Goal: Transaction & Acquisition: Purchase product/service

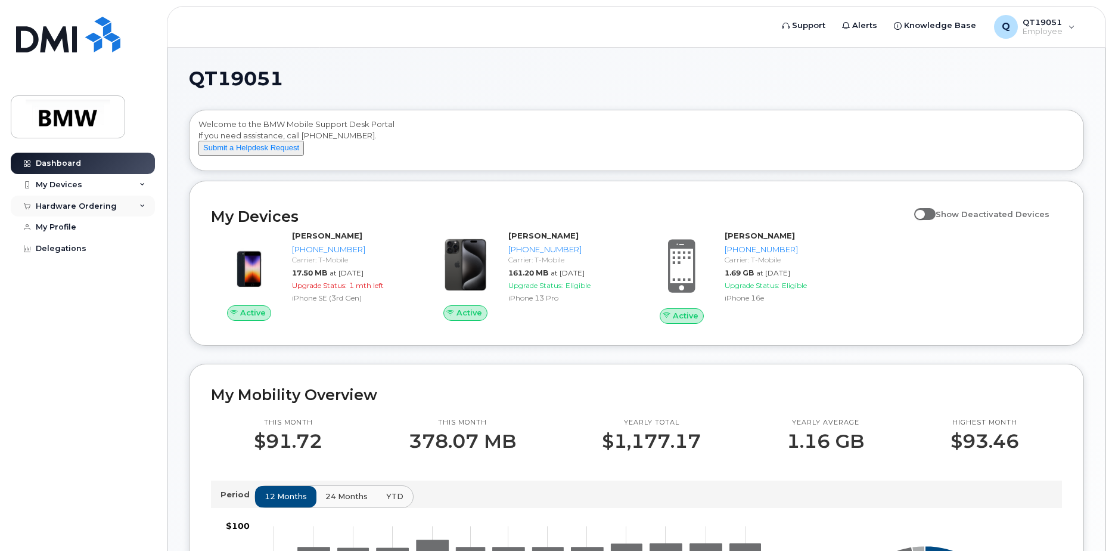
click at [108, 204] on div "Hardware Ordering" at bounding box center [76, 206] width 81 height 10
click at [76, 238] on link "New Order" at bounding box center [93, 227] width 123 height 23
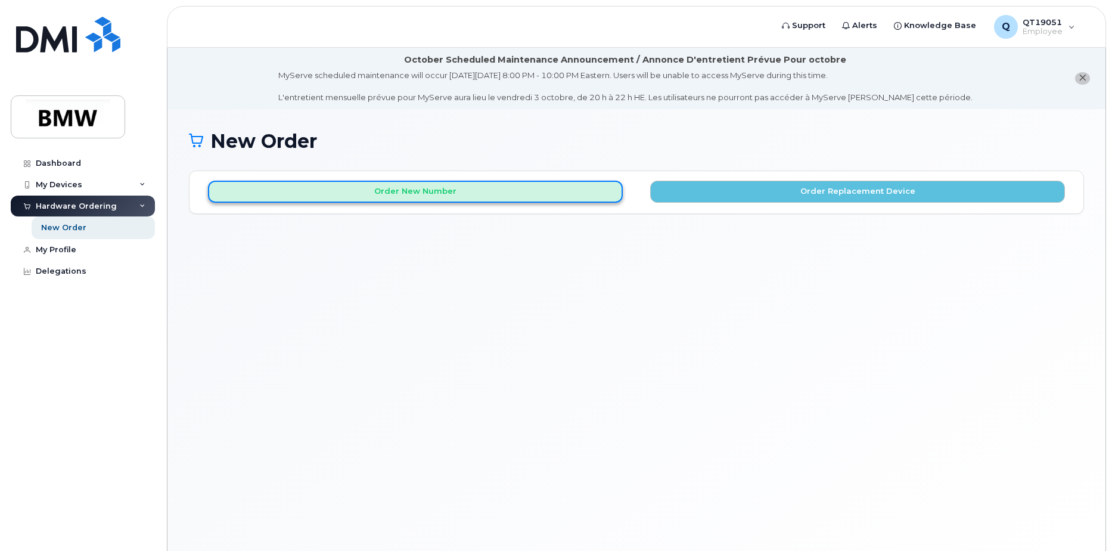
click at [435, 197] on button "Order New Number" at bounding box center [415, 192] width 415 height 22
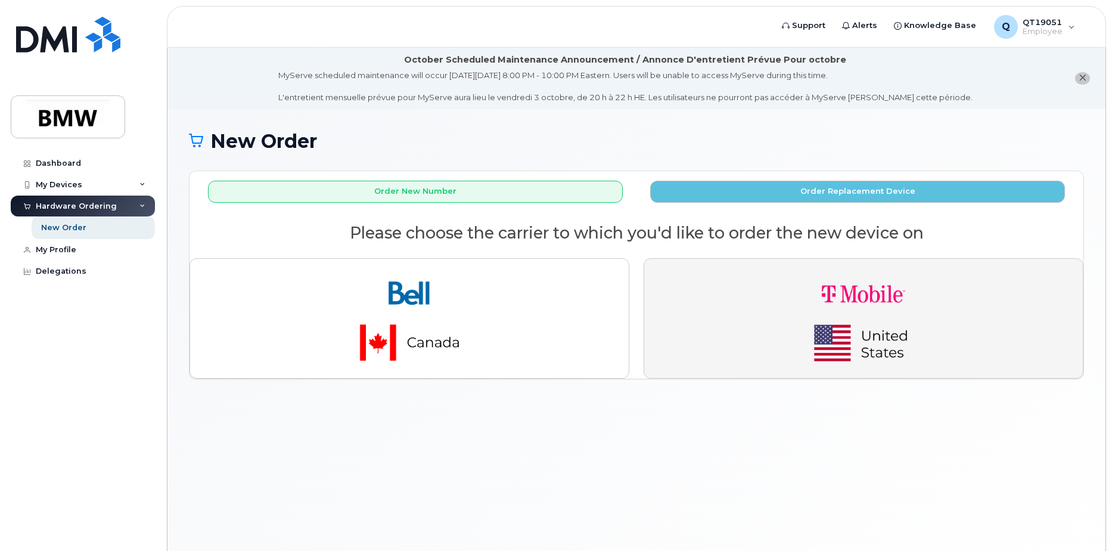
click at [810, 309] on img "button" at bounding box center [863, 318] width 167 height 100
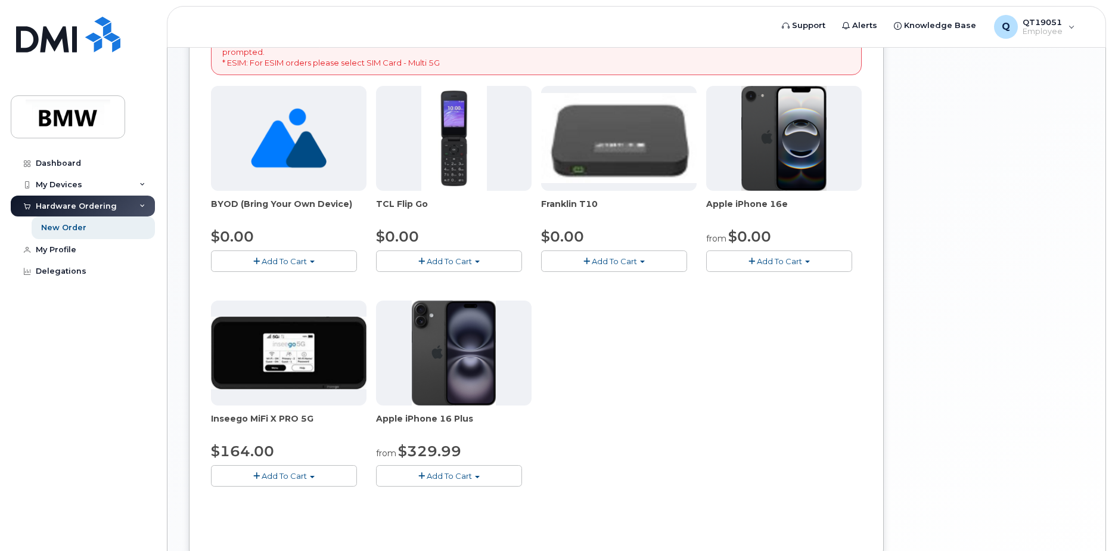
scroll to position [238, 0]
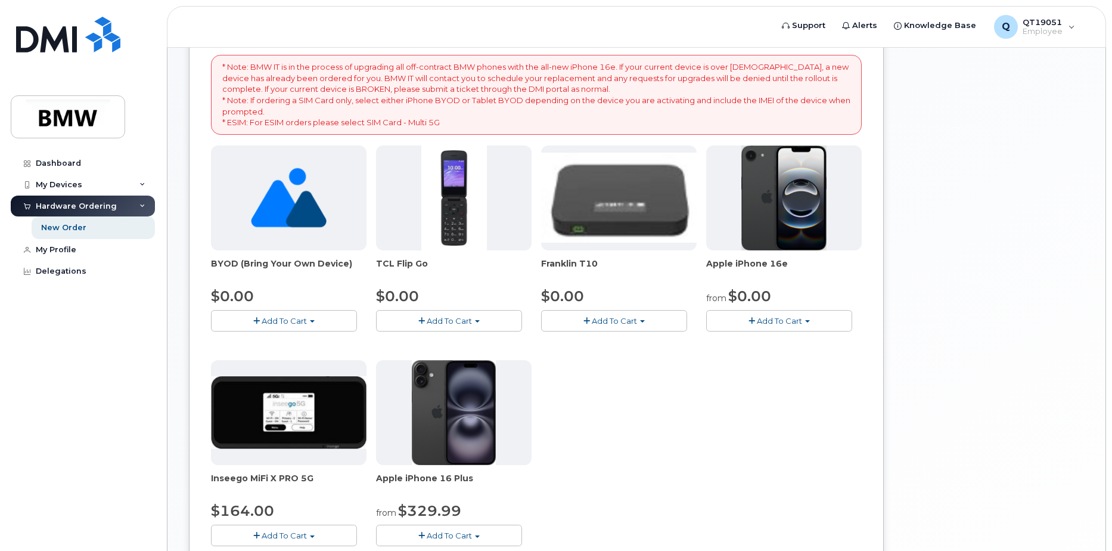
click at [829, 329] on button "Add To Cart" at bounding box center [779, 320] width 146 height 21
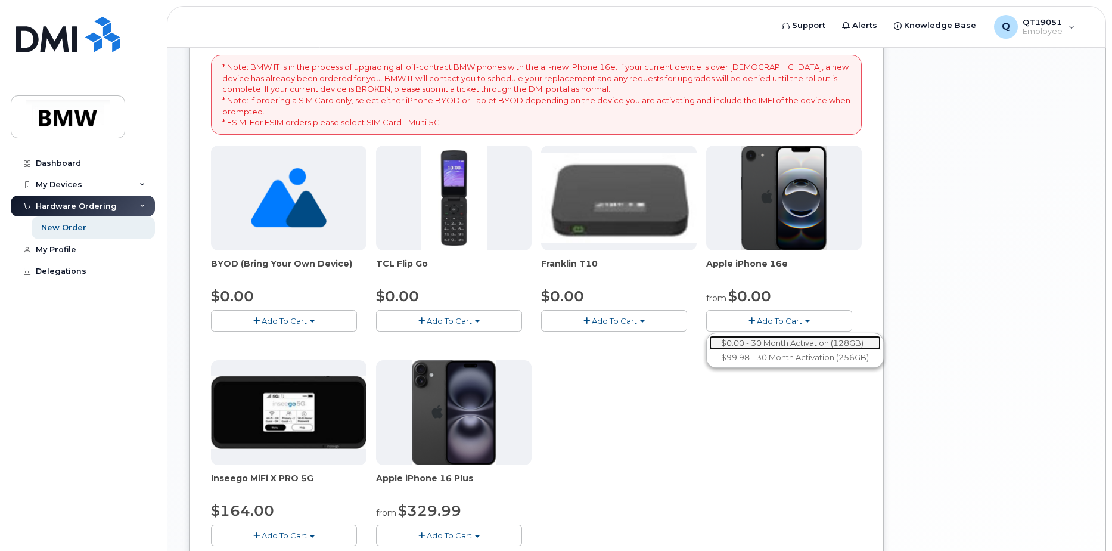
click at [858, 343] on link "$0.00 - 30 Month Activation (128GB)" at bounding box center [795, 343] width 172 height 15
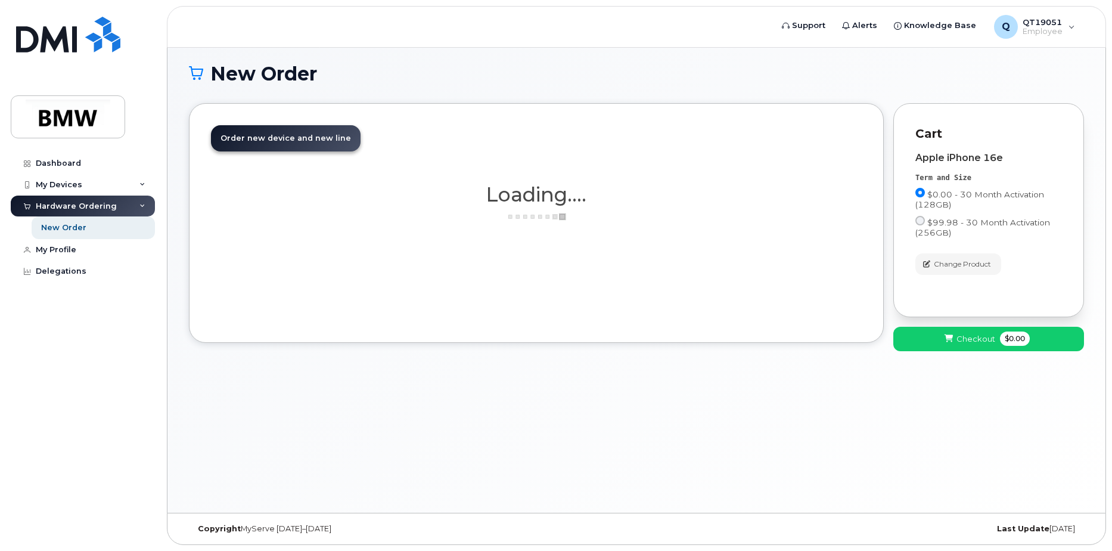
scroll to position [67, 0]
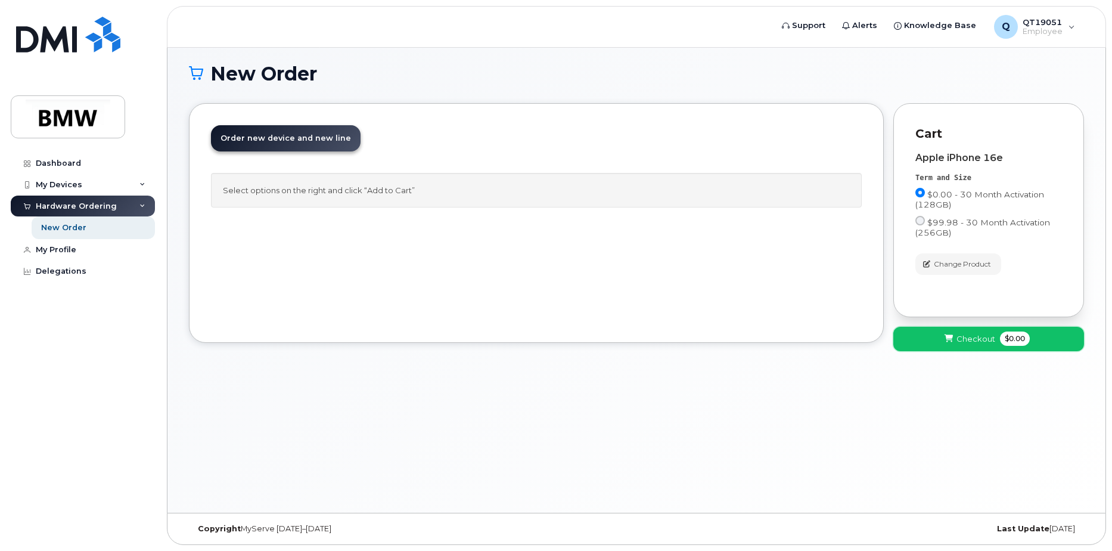
click at [968, 340] on span "Checkout" at bounding box center [976, 338] width 39 height 11
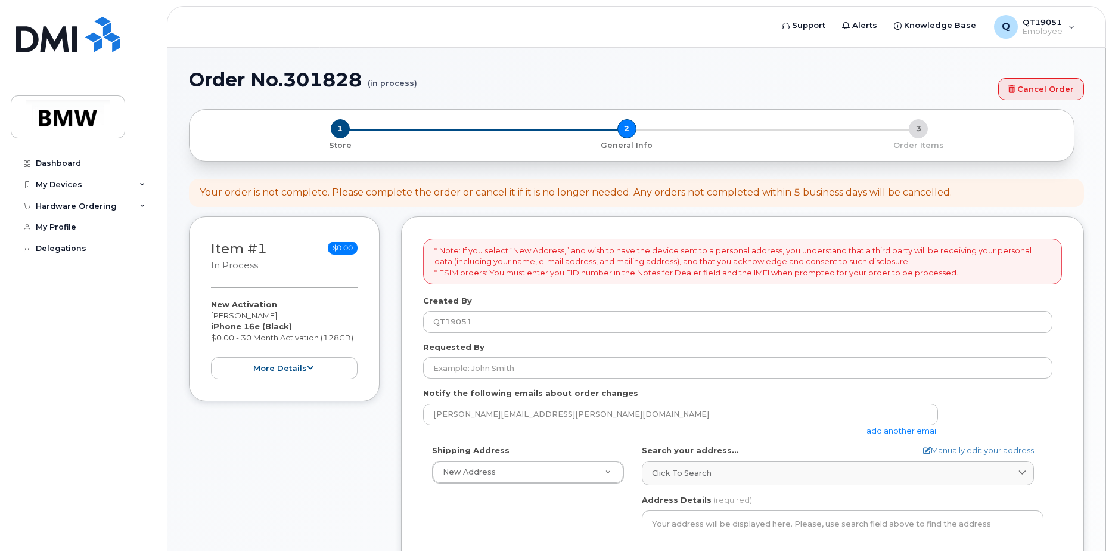
select select
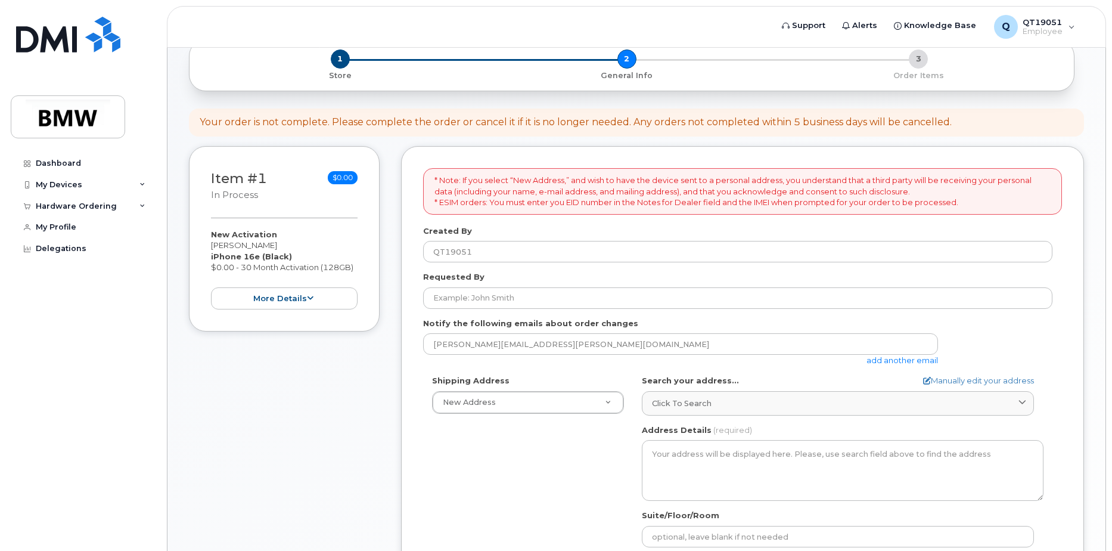
scroll to position [179, 0]
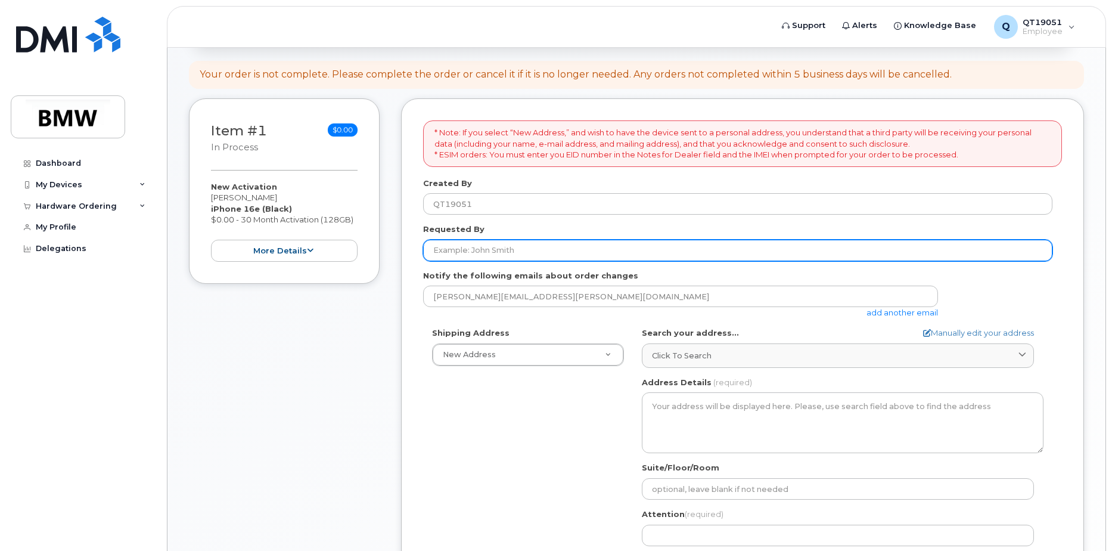
click at [544, 252] on input "Requested By" at bounding box center [737, 250] width 629 height 21
type input "[PERSON_NAME]"
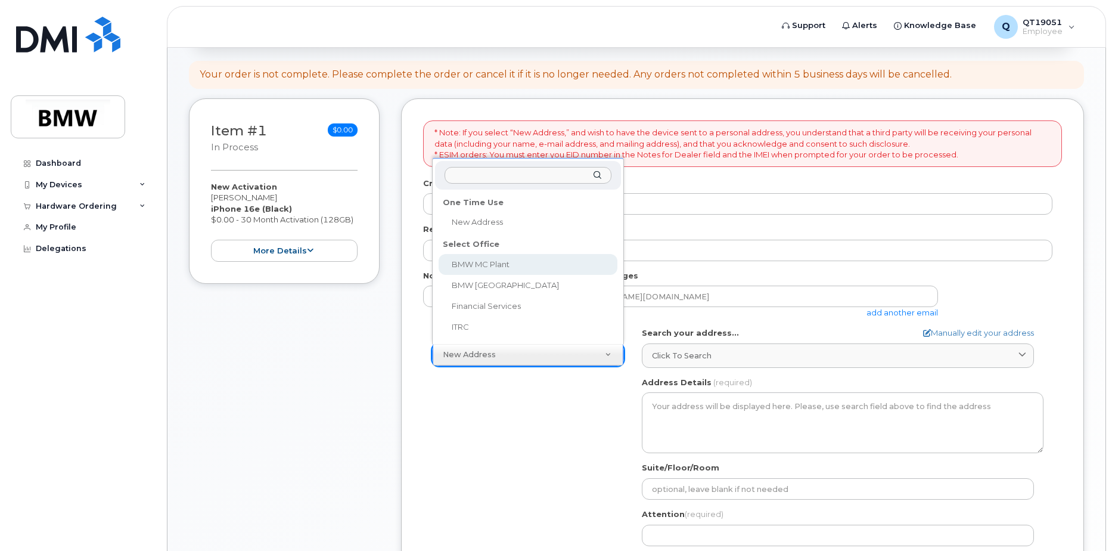
select select
type textarea "1400 Highway 101 S GREER SC 29651-6731 UNITED STATES Greer South Carolina 29651…"
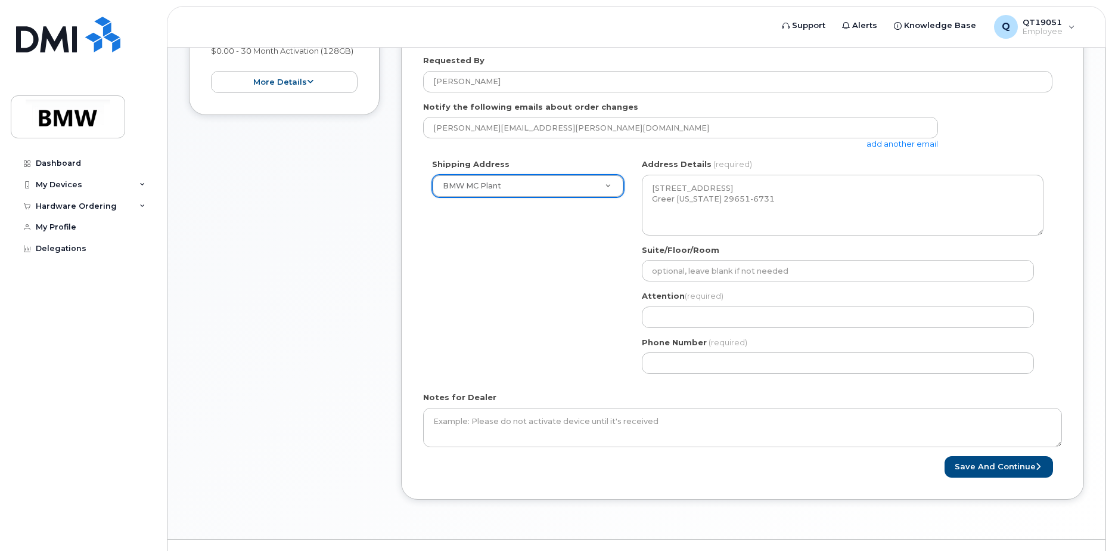
scroll to position [358, 0]
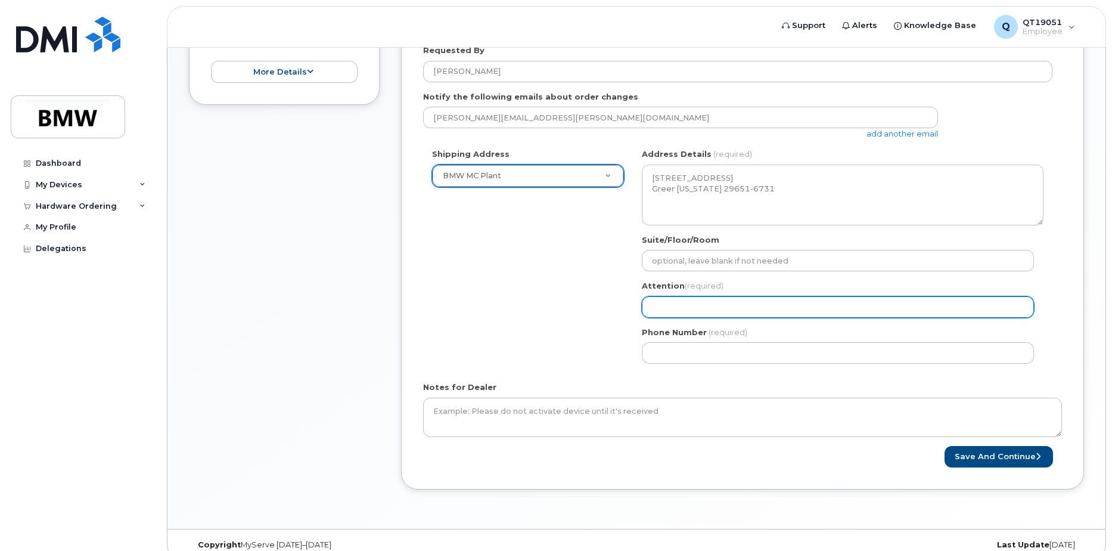
click at [749, 306] on input "Attention (required)" at bounding box center [838, 306] width 392 height 21
select select
type input "J"
select select
type input "Je"
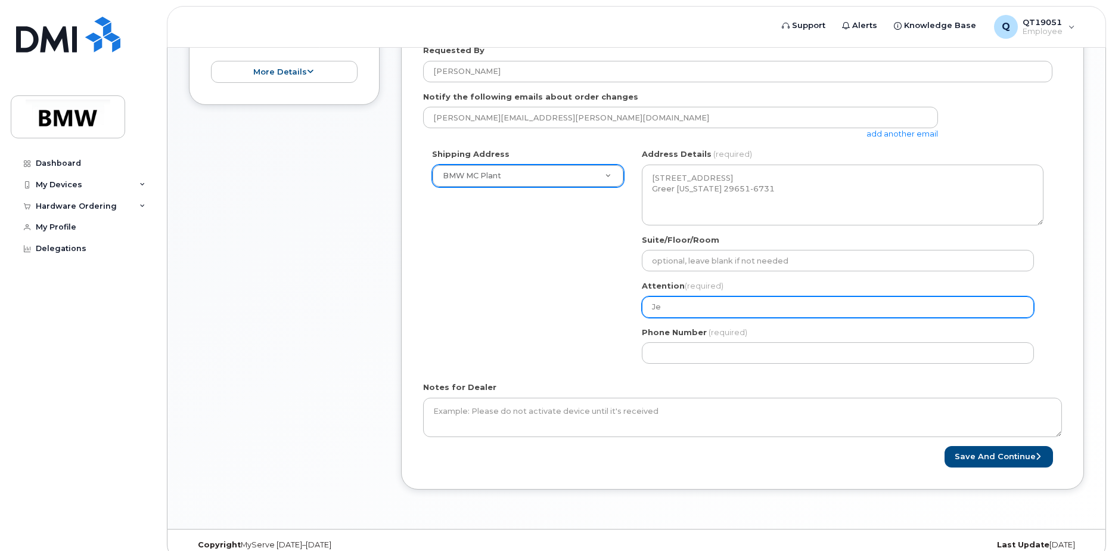
select select
type input "Jef"
select select
type input "Jeff"
select select
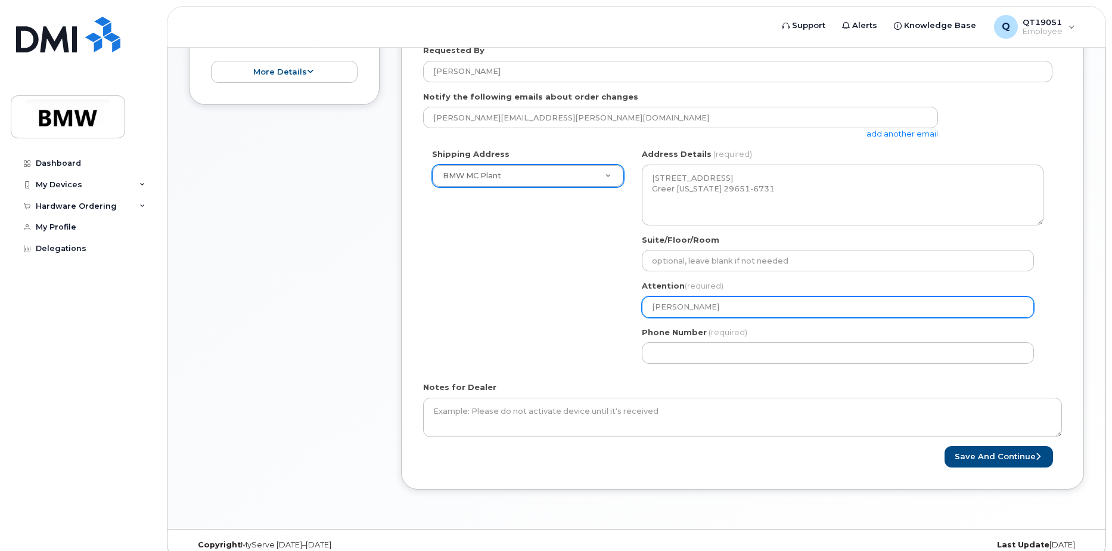
type input "Jeff B"
select select
type input "Jeff Bi"
select select
type input "Jeff Bis"
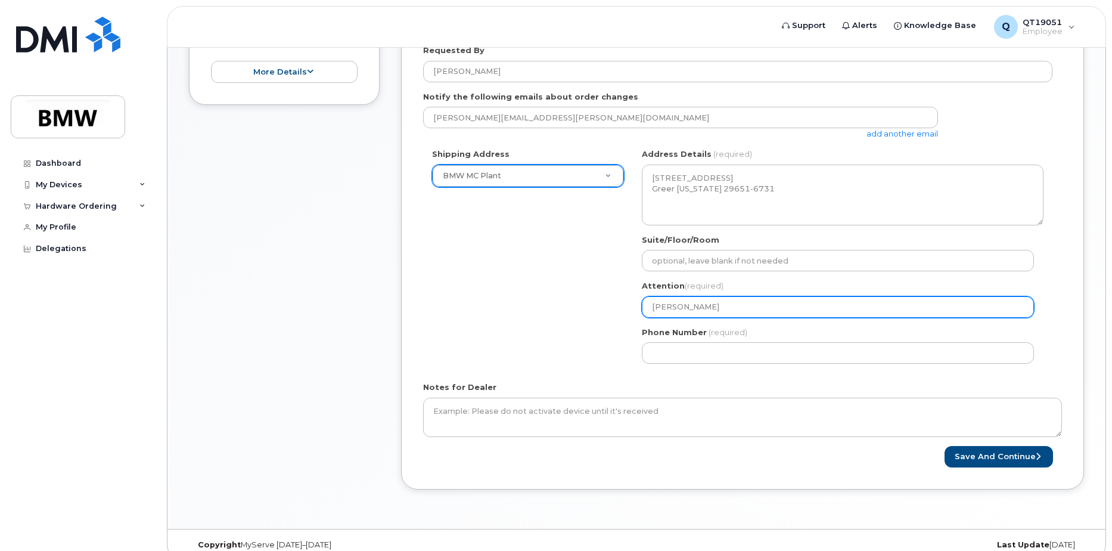
select select
type input "Jeff Bish"
select select
type input "Jeff Bisho"
select select
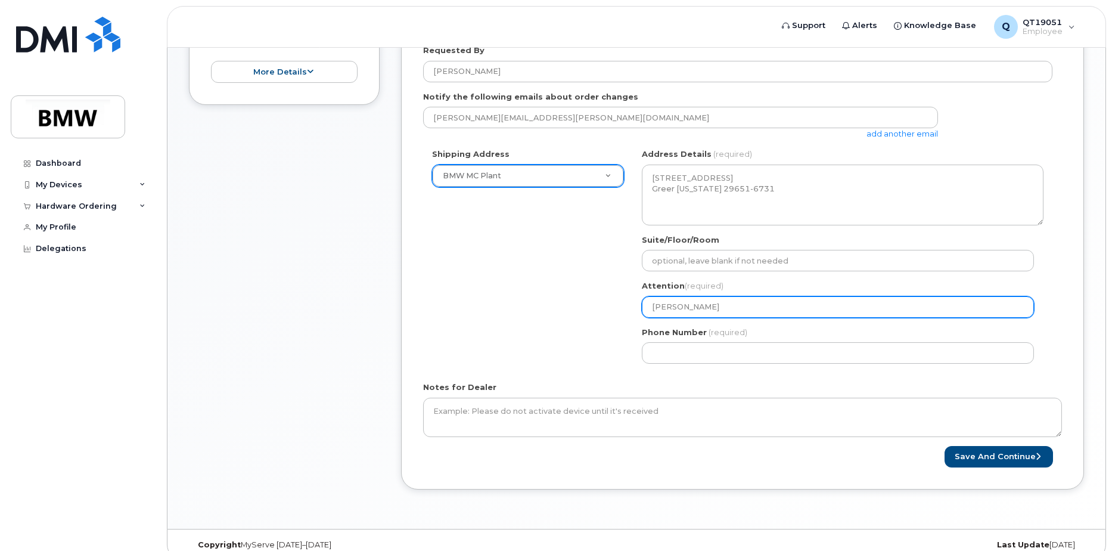
type input "[PERSON_NAME]"
select select
type input "Jeff Bishop H"
select select
type input "Jeff Bishop Ha"
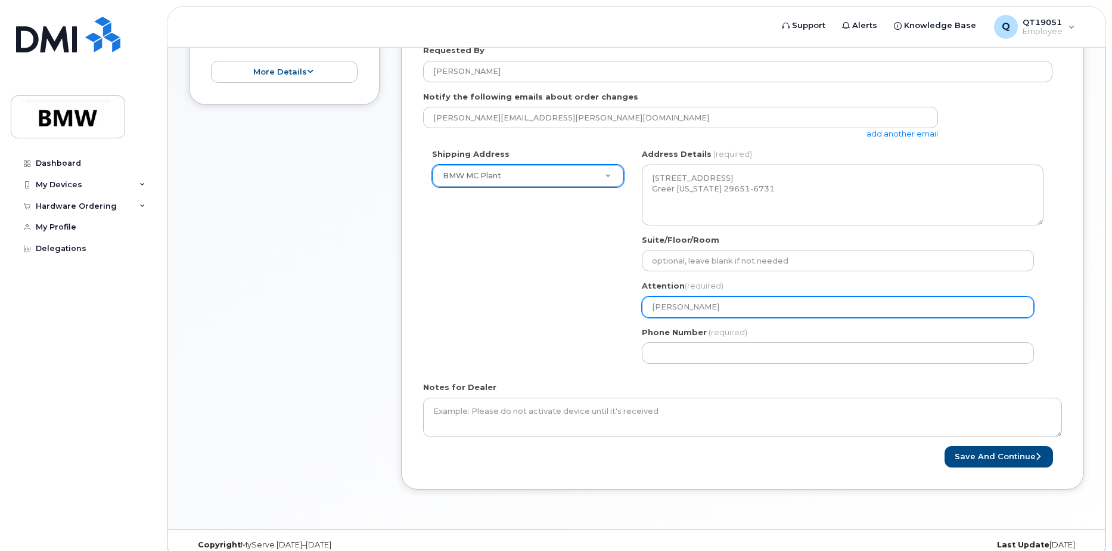
select select
type input "Jeff Bishop Hal"
select select
type input "Jeff Bishop Hall"
select select
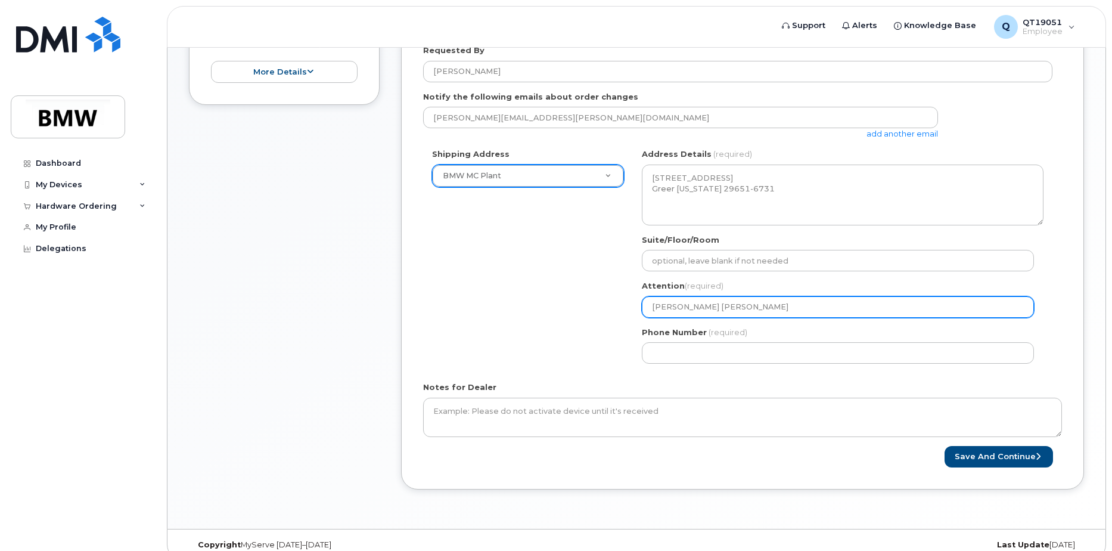
type input "Jeff Bishop Hall 9"
select select
type input "Jeff Bishop Hall 90"
select select
type input "Jeff Bishop Hall 90 E"
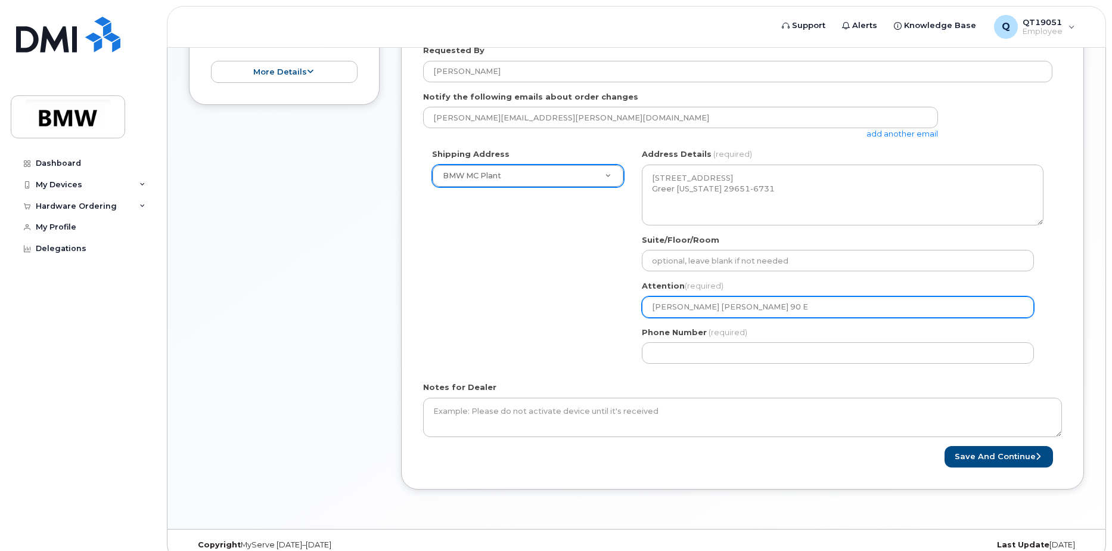
select select
type input "Jeff Bishop Hall 90 En"
select select
type input "Jeff Bishop Hall 90 Ene"
select select
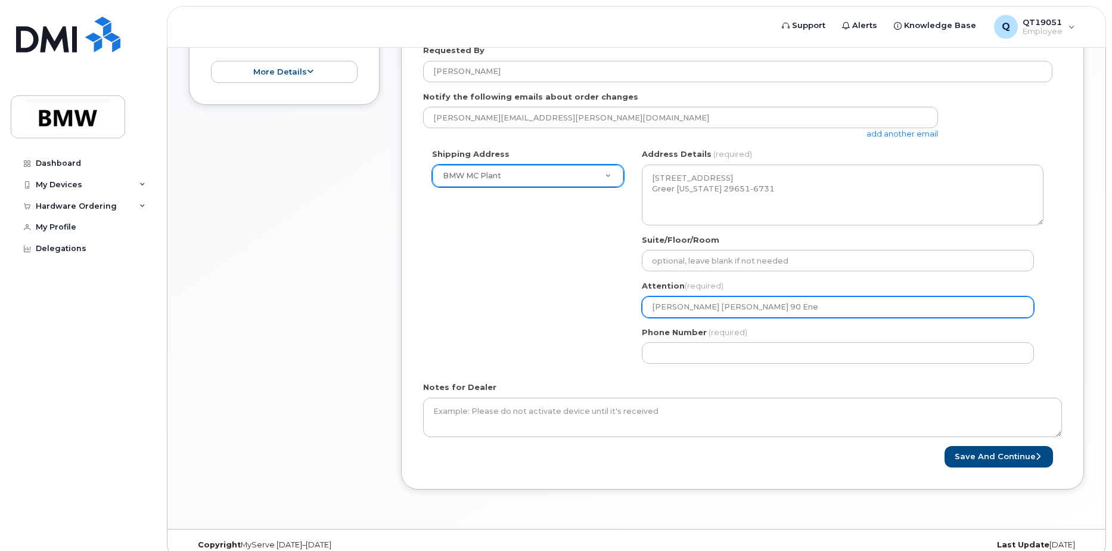
type input "Jeff Bishop Hall 90 Ener"
select select
type input "Jeff Bishop Hall 90 Energ"
select select
type input "Jeff Bishop Hall 90 Energy"
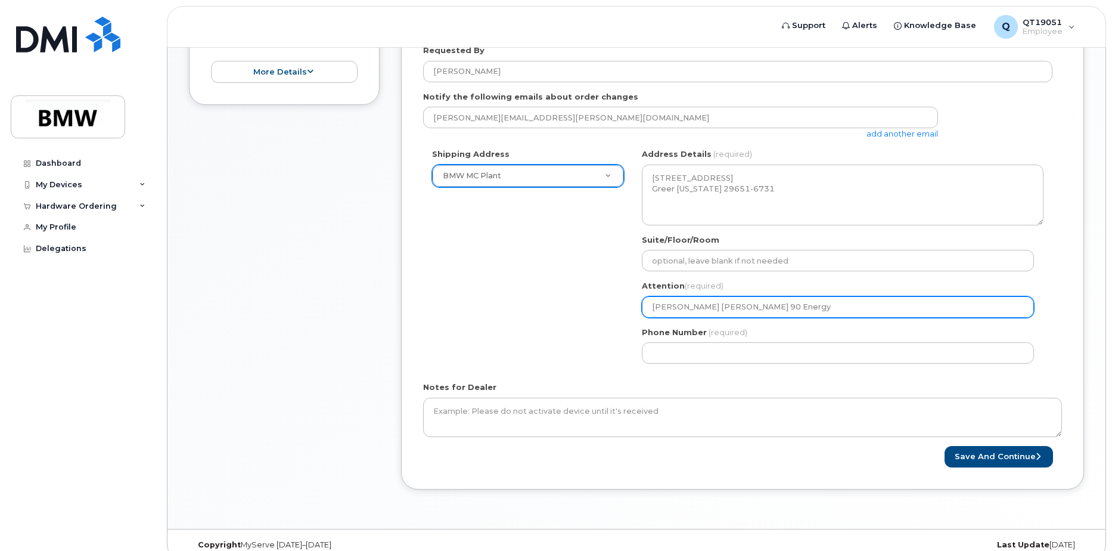
select select
type input "Jeff Bishop Hall 90 Energy C"
select select
type input "Jeff Bishop Hall 90 Energy Cn"
select select
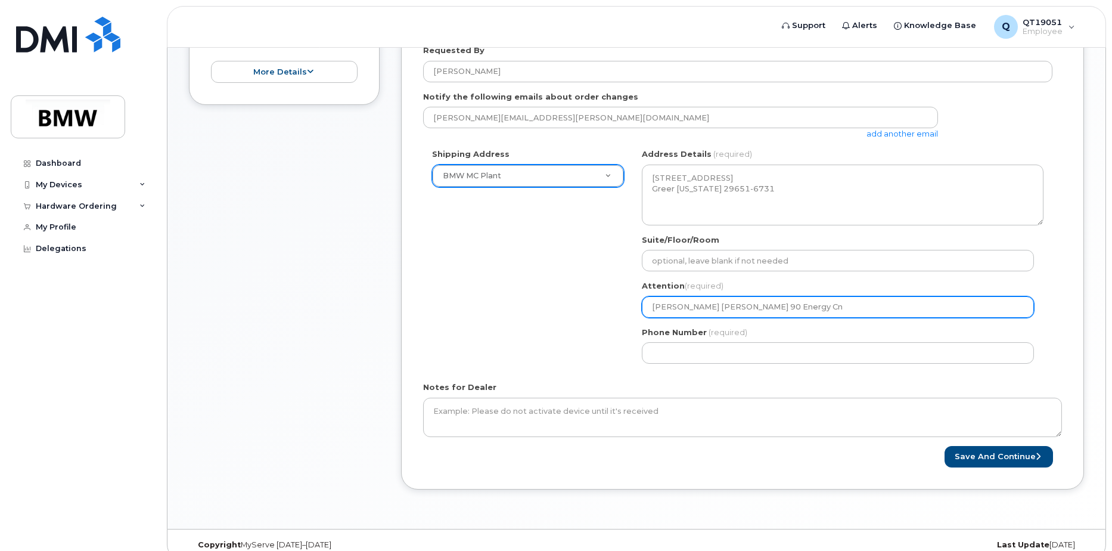
type input "Jeff Bishop Hall 90 Energy Cne"
select select
type input "Jeff Bishop Hall 90 Energy Cnet"
select select
type input "Jeff Bishop Hall 90 Energy Cnete"
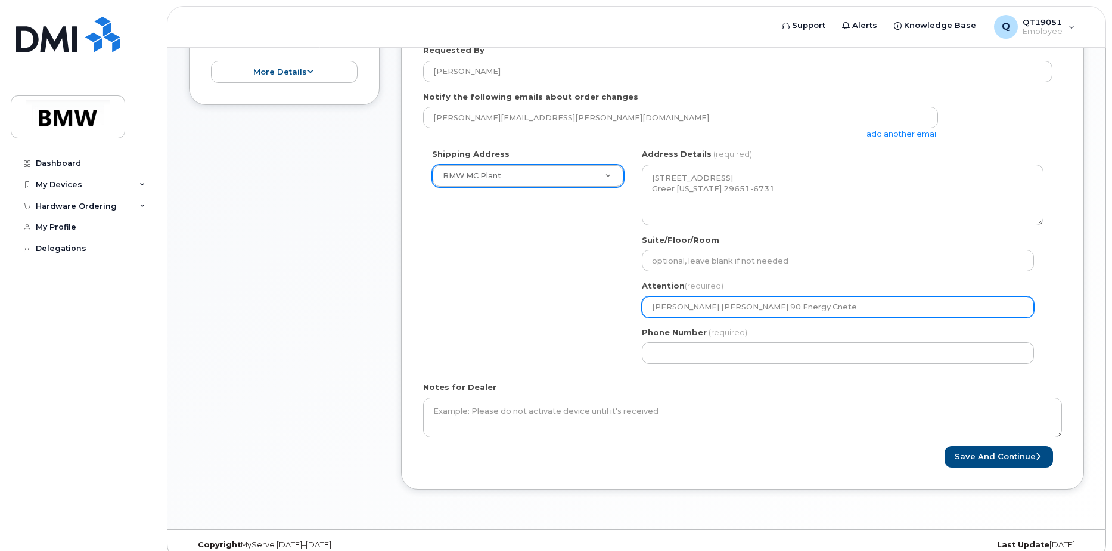
select select
type input "Jeff Bishop Hall 90 Energy Cneter"
select select
type input "Jeff Bishop Hall 90 Energy Cnete"
select select
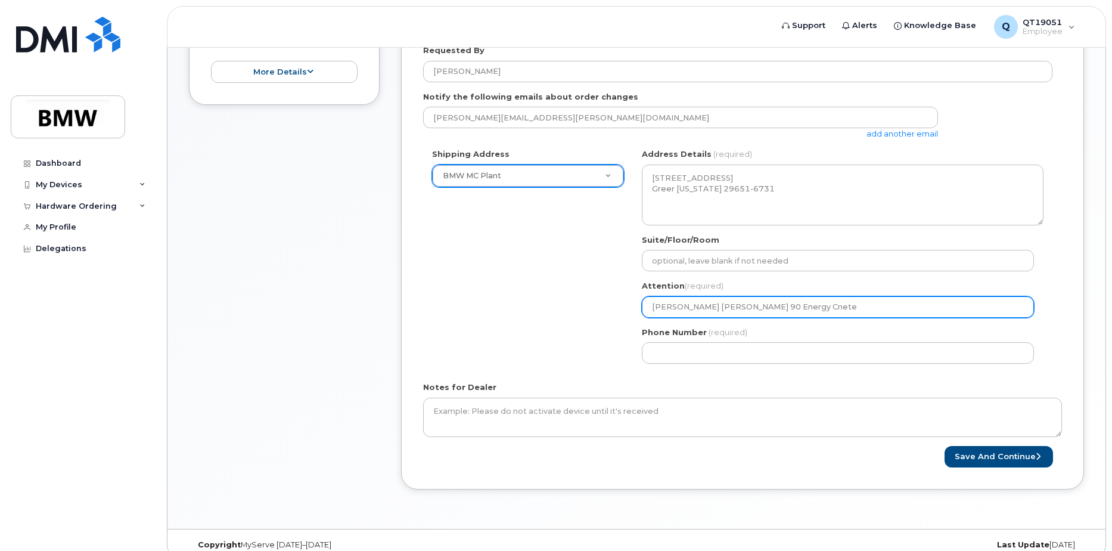
type input "Jeff Bishop Hall 90 Energy Cnet"
select select
type input "Jeff Bishop Hall 90 Energy Cne"
select select
type input "Jeff Bishop Hall 90 Energy Cn"
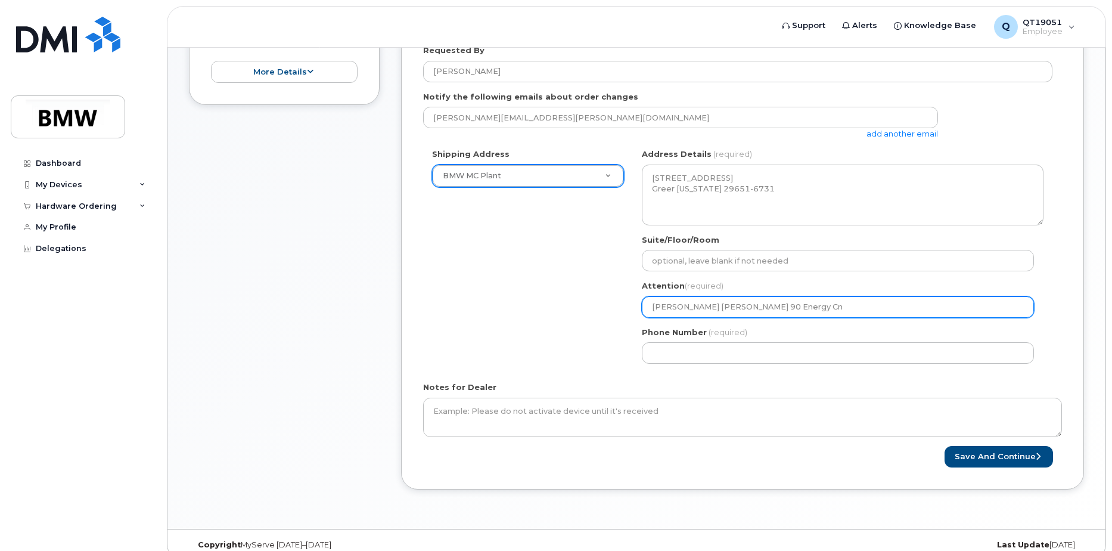
select select
type input "Jeff Bishop Hall 90 Energy C"
select select
type input "Jeff Bishop Hall 90 Energy Ce"
select select
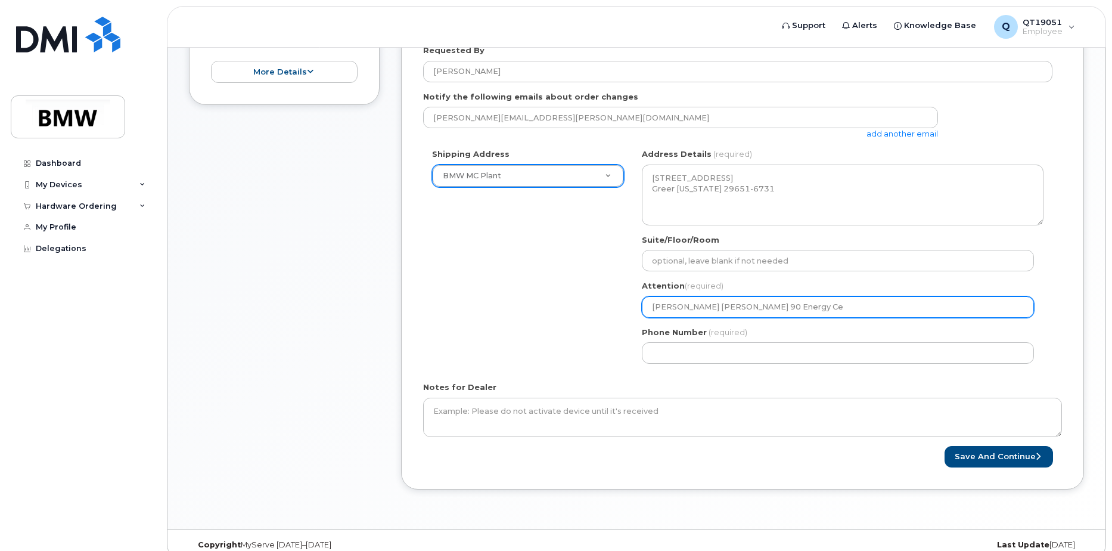
type input "Jeff Bishop Hall 90 Energy Cen"
select select
type input "Jeff Bishop Hall 90 Energy Cent"
select select
type input "Jeff Bishop Hall 90 Energy Cente"
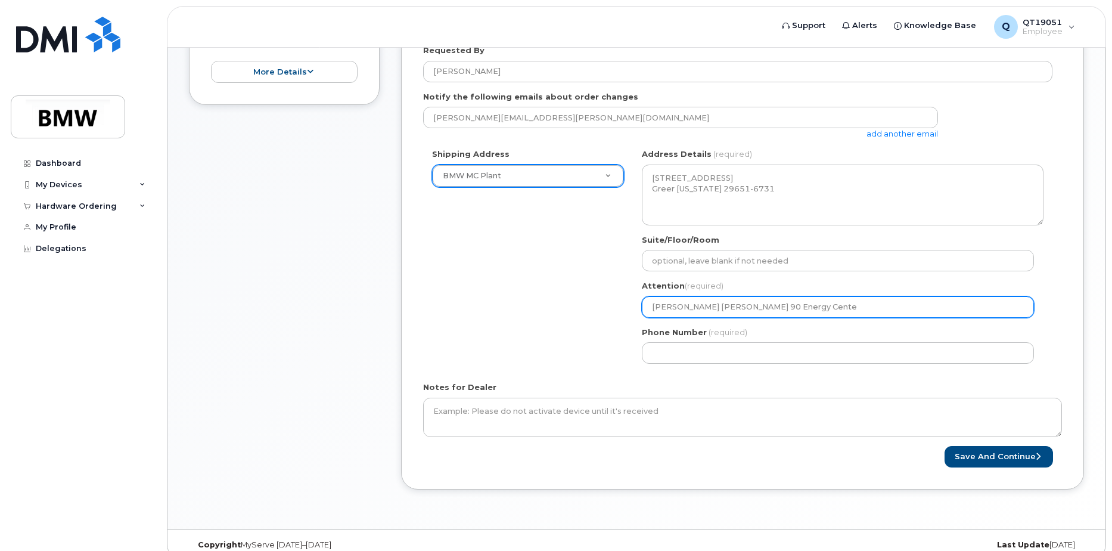
select select
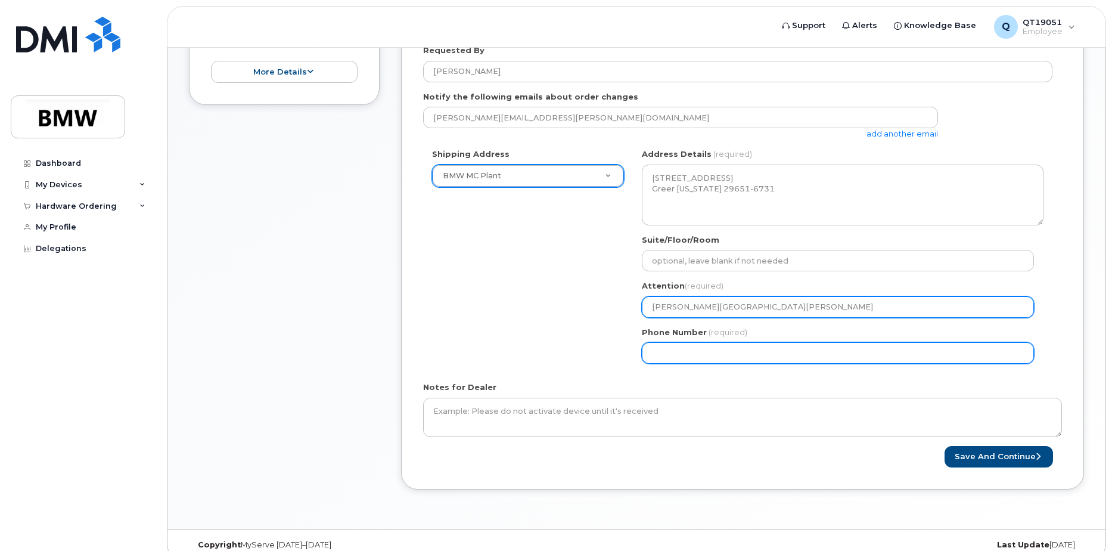
type input "[PERSON_NAME][GEOGRAPHIC_DATA][PERSON_NAME]"
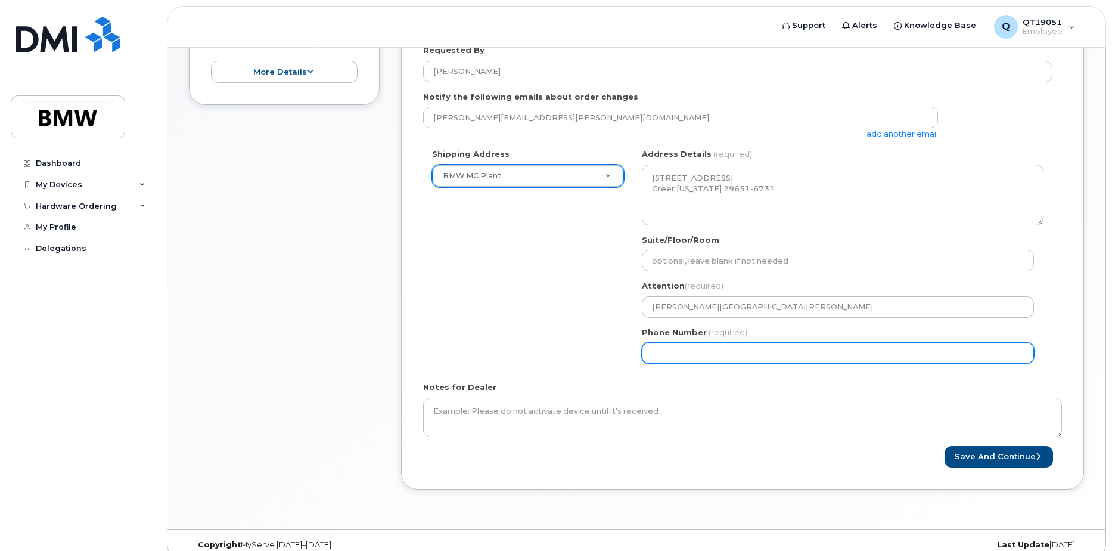
click at [727, 346] on input "Phone Number" at bounding box center [838, 352] width 392 height 21
select select
type input "864357106"
select select
type input "8643571061"
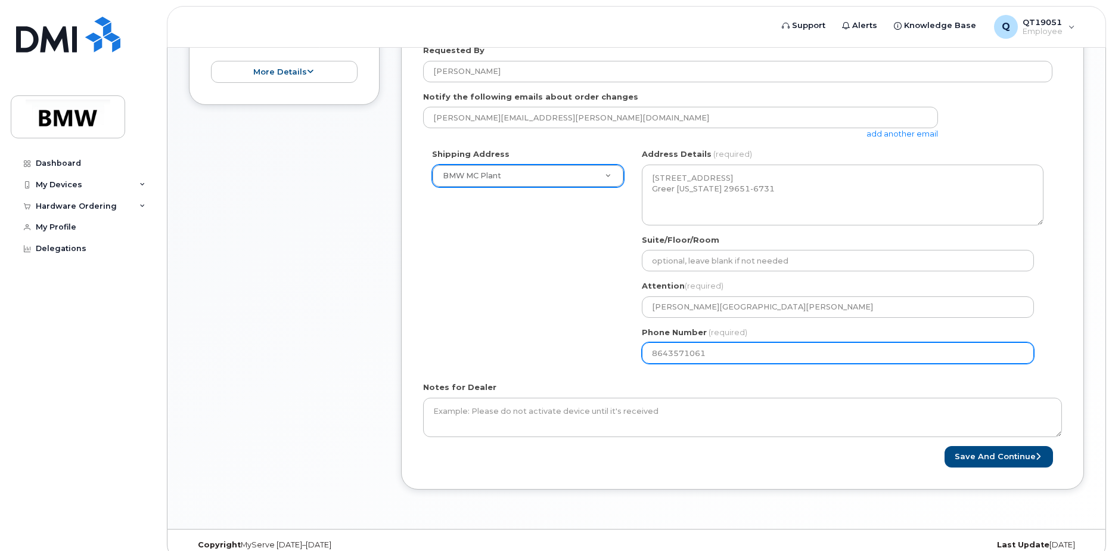
click at [469, 300] on div "Shipping Address BMW MC Plant New Address BMW MC Plant BMW North America Financ…" at bounding box center [737, 260] width 629 height 224
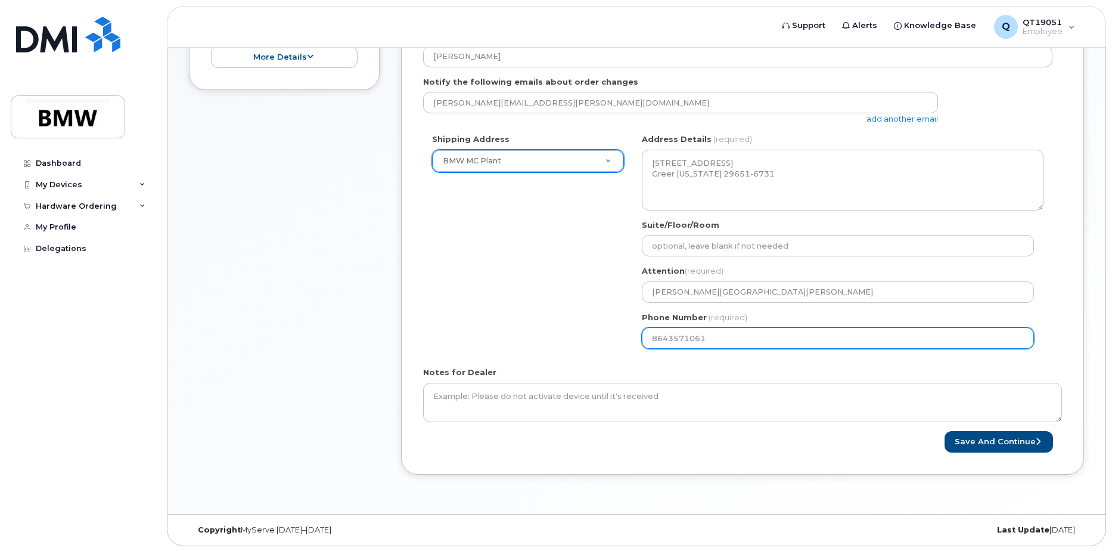
scroll to position [374, 0]
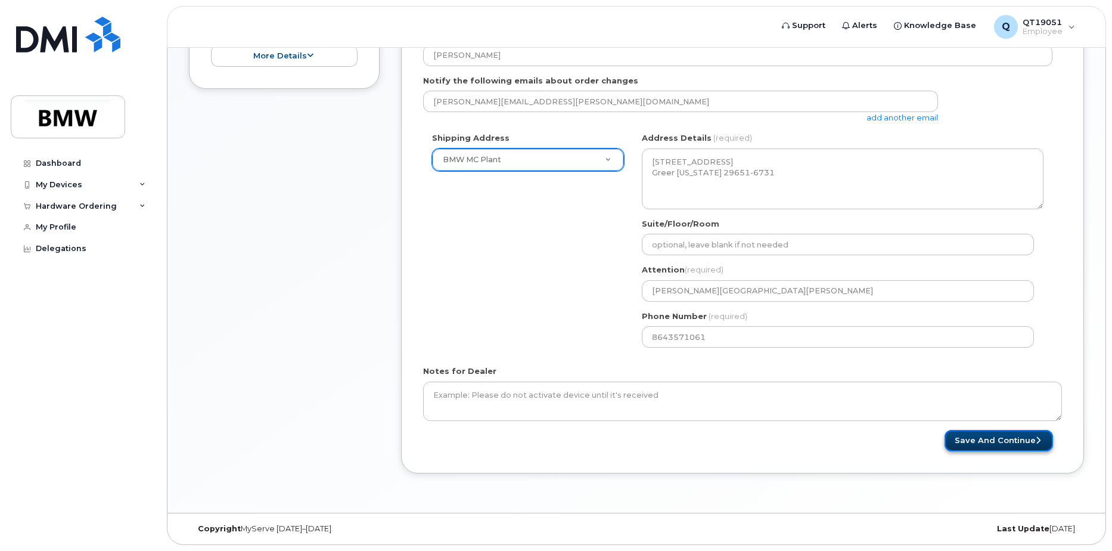
click at [993, 440] on button "Save and Continue" at bounding box center [999, 441] width 108 height 22
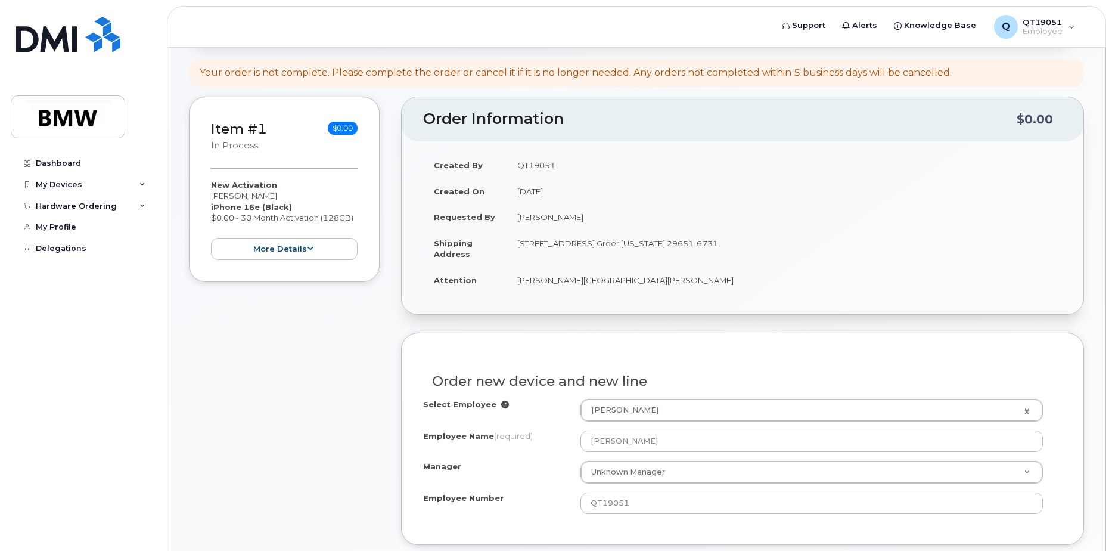
scroll to position [358, 0]
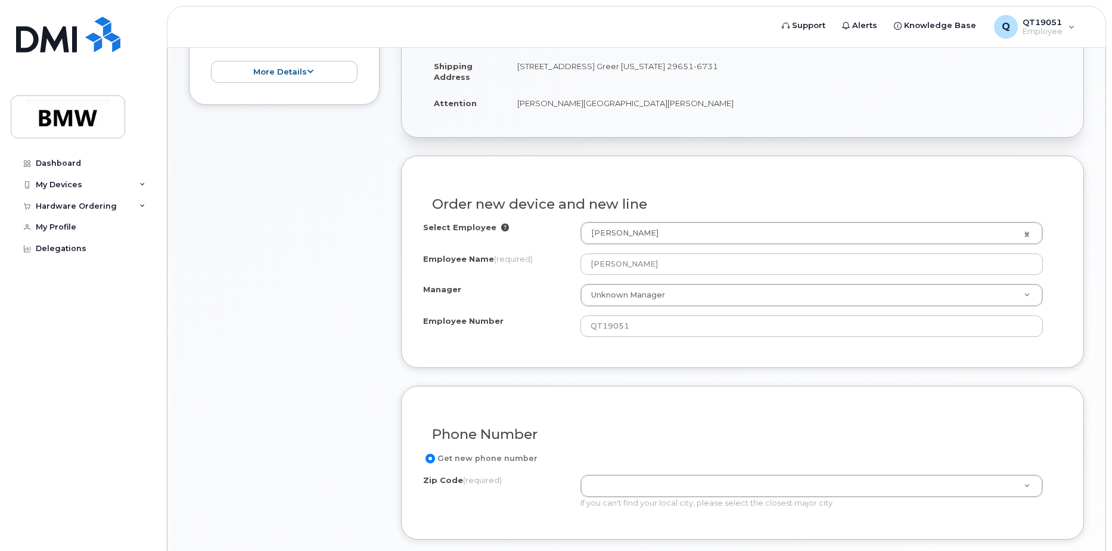
click at [959, 314] on div "Select Employee Jeff Bishop 1899472 Employee Name (required) Jeff Bishop Manage…" at bounding box center [742, 279] width 639 height 115
click at [804, 277] on div "Select Employee Jeff Bishop 1899472 Employee Name (required) Jeff Bishop Manage…" at bounding box center [742, 279] width 639 height 115
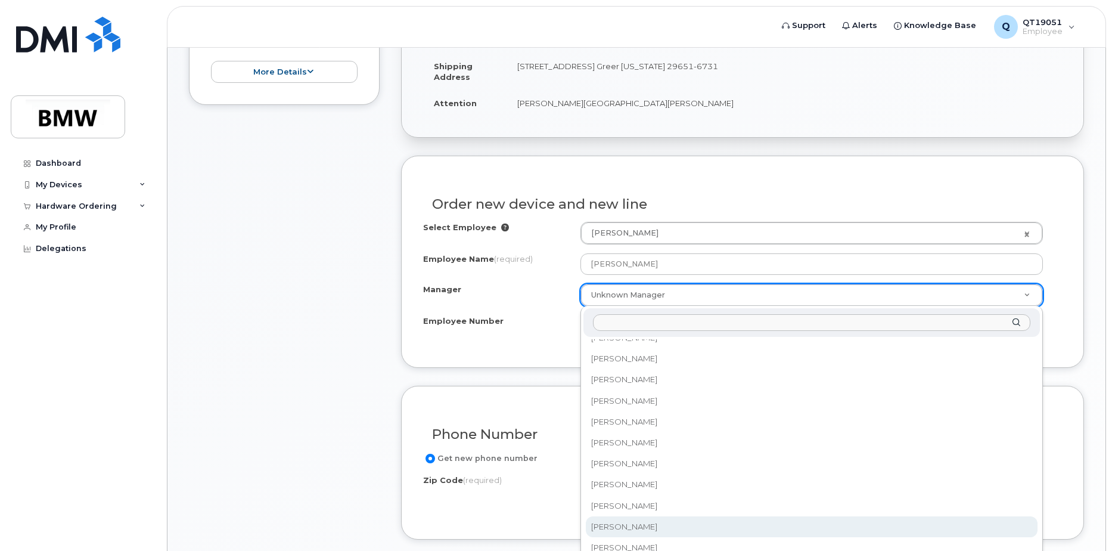
scroll to position [10127, 0]
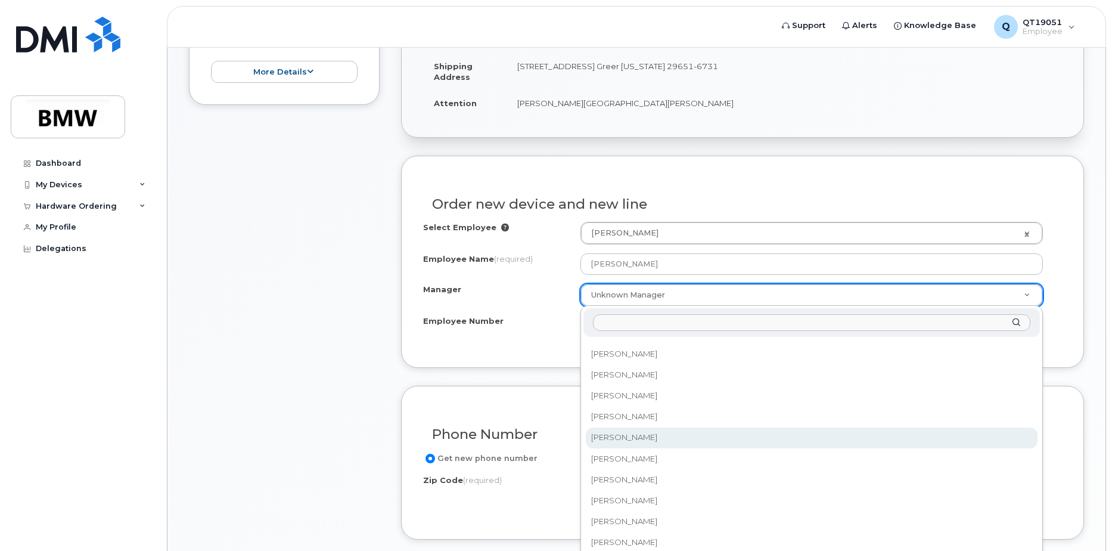
select select "1895351"
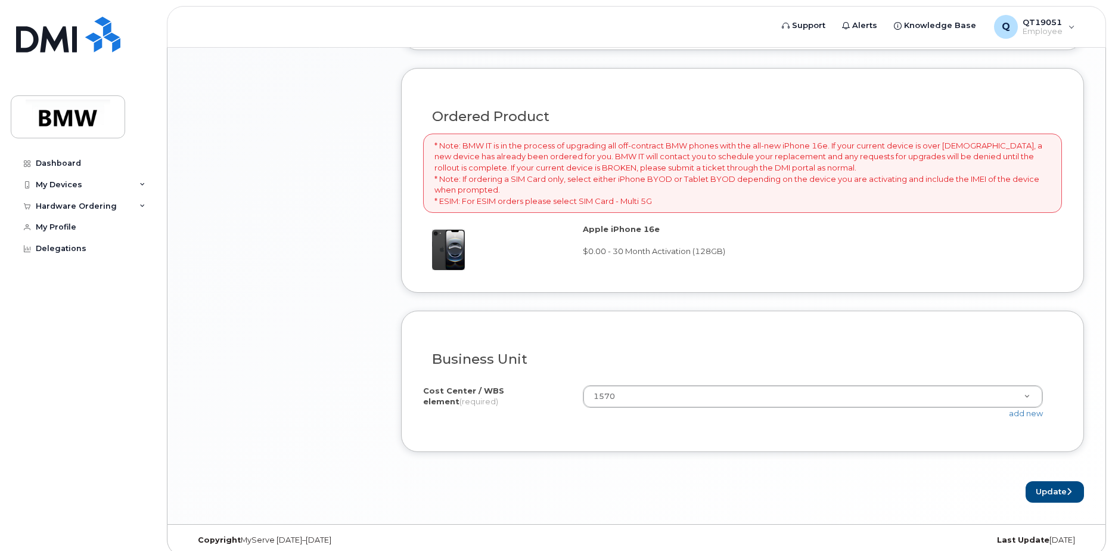
scroll to position [858, 0]
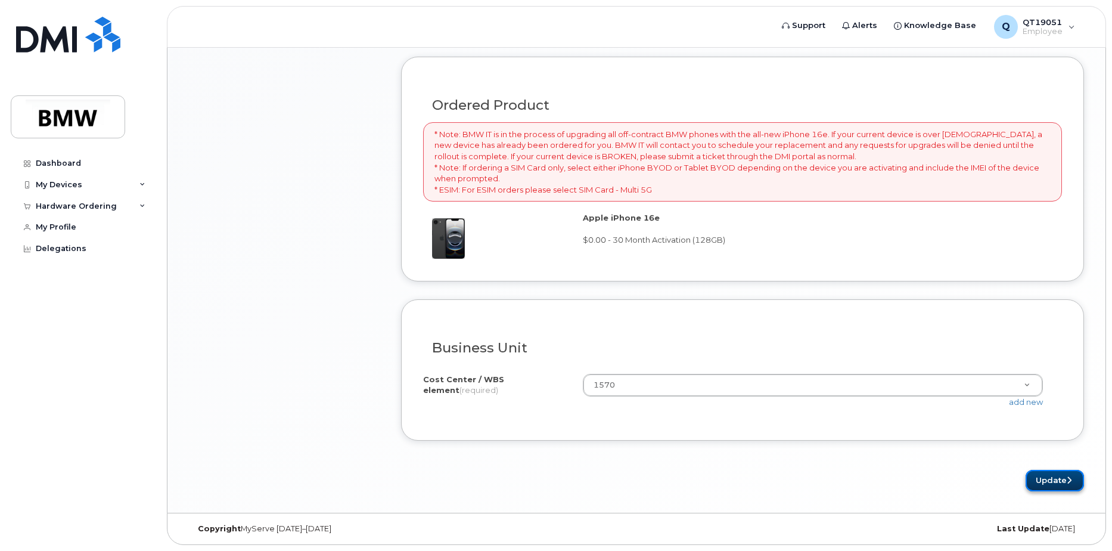
click at [1042, 475] on button "Update" at bounding box center [1055, 481] width 58 height 22
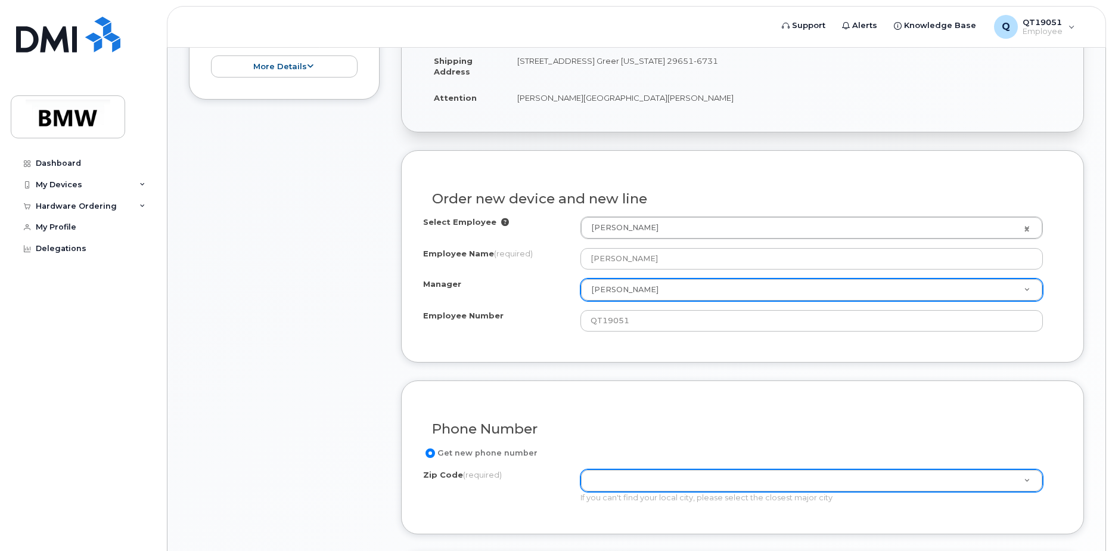
scroll to position [530, 0]
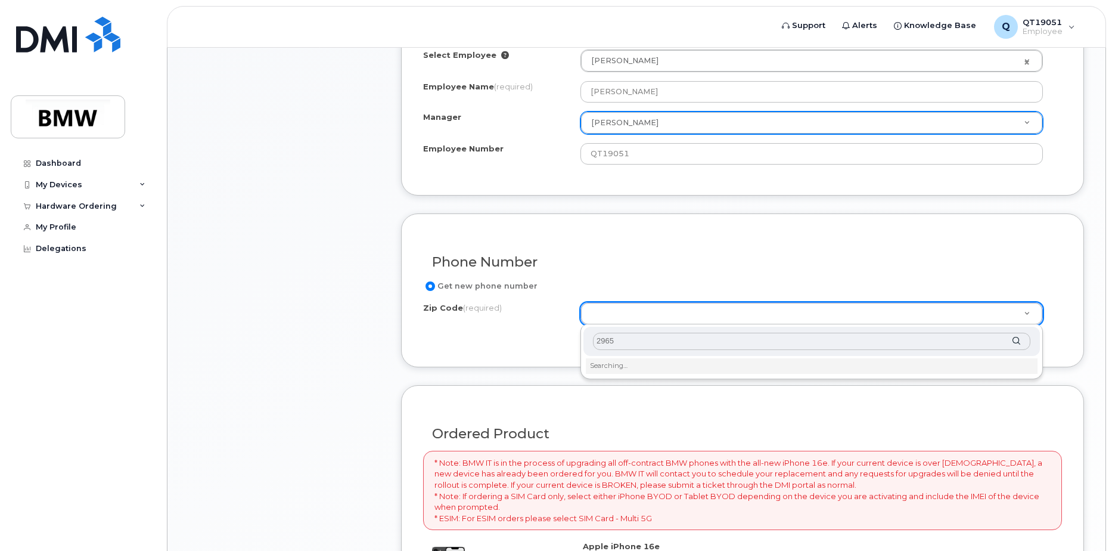
type input "29651"
type input "29651 (Greer, [GEOGRAPHIC_DATA])"
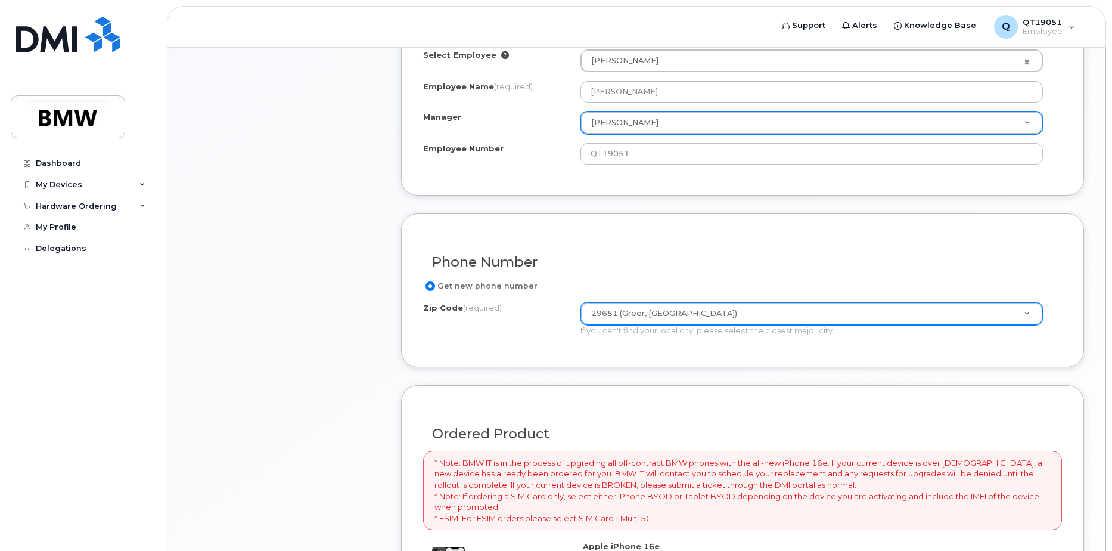
click at [511, 359] on div "Phone Number Get new phone number Zip Code (required) 29651 (Greer, SC) Zip Cod…" at bounding box center [742, 290] width 683 height 154
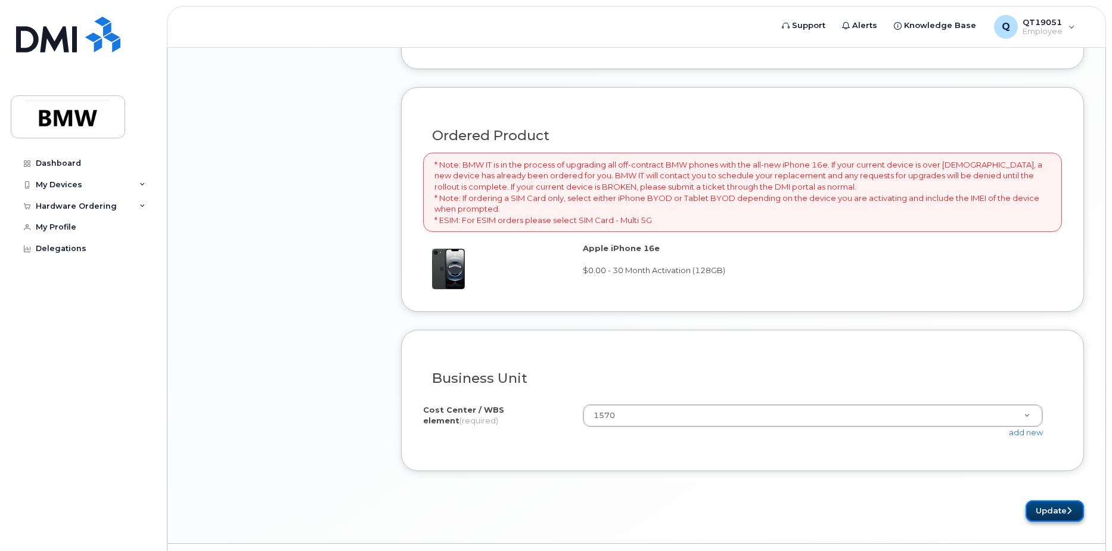
click at [1048, 514] on button "Update" at bounding box center [1055, 511] width 58 height 22
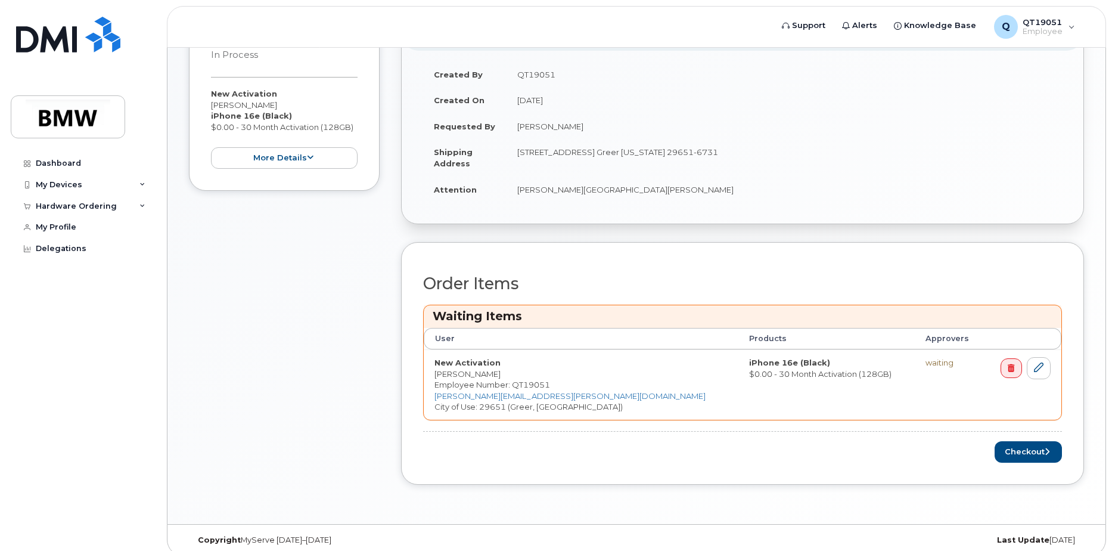
scroll to position [334, 0]
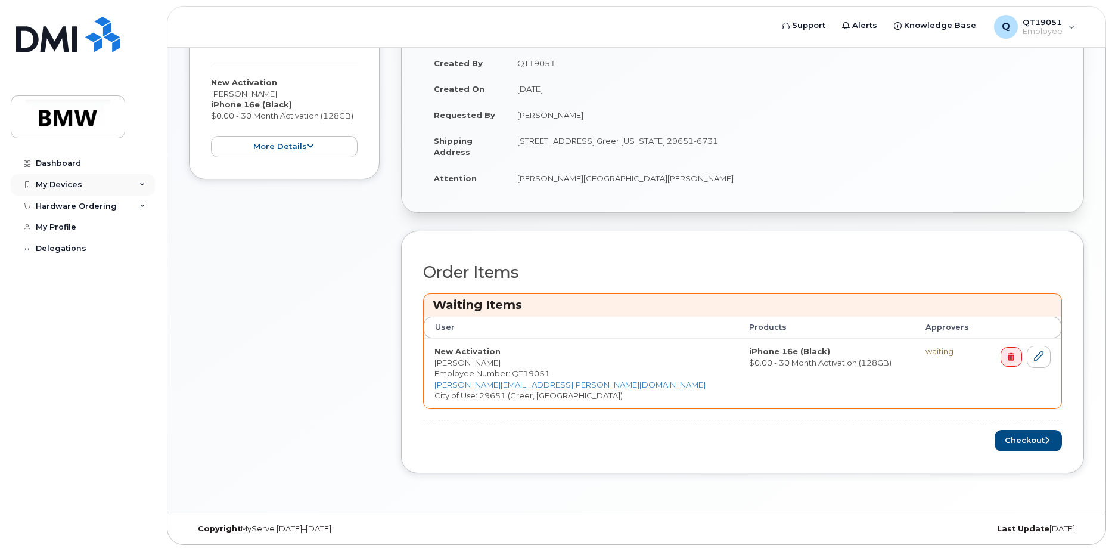
click at [141, 180] on div "My Devices" at bounding box center [83, 184] width 144 height 21
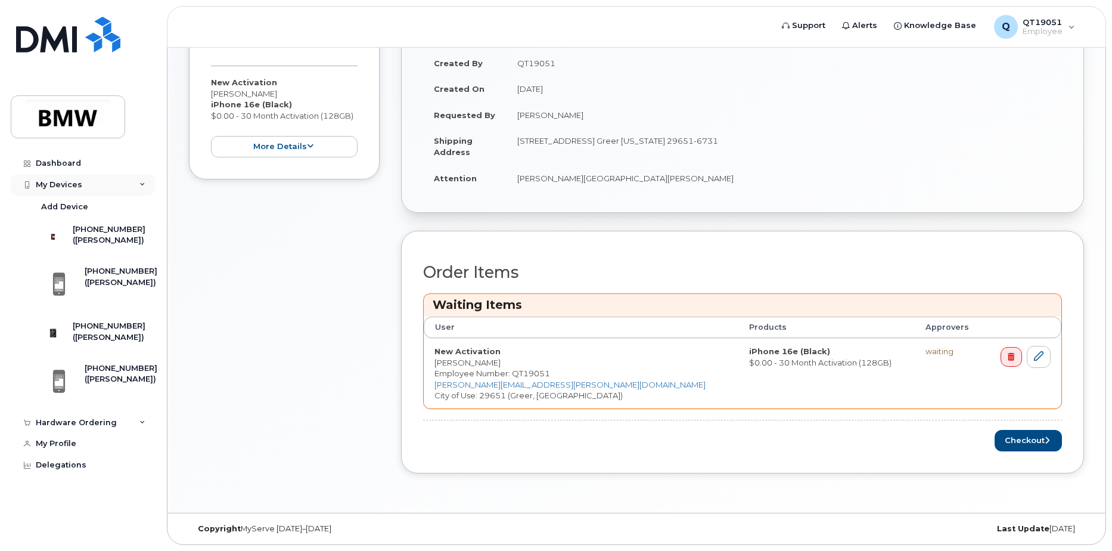
click at [141, 180] on div "My Devices" at bounding box center [83, 184] width 144 height 21
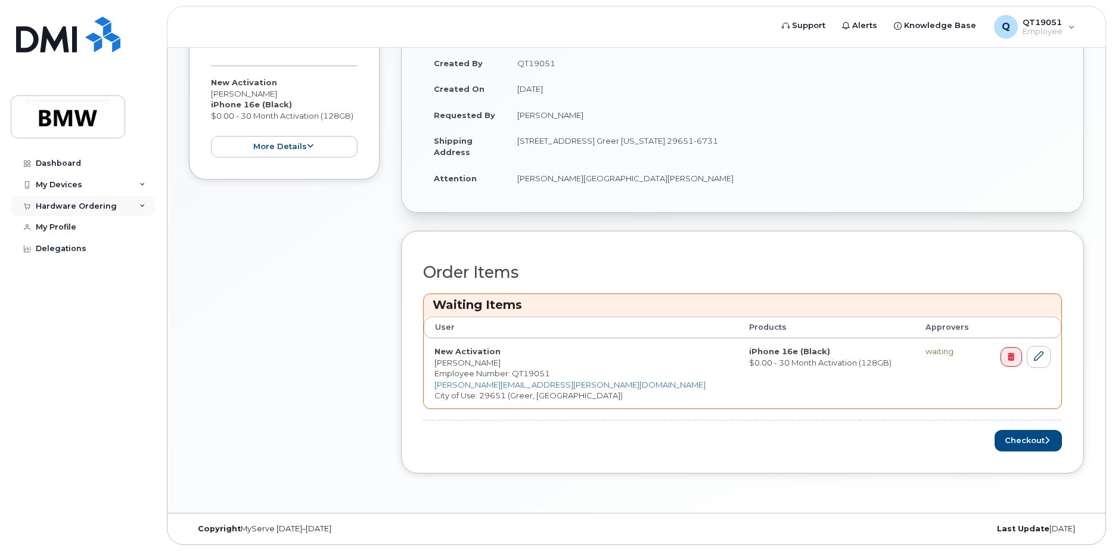
click at [129, 210] on div "Hardware Ordering" at bounding box center [83, 206] width 144 height 21
click at [69, 227] on div "My Orders" at bounding box center [62, 227] width 43 height 11
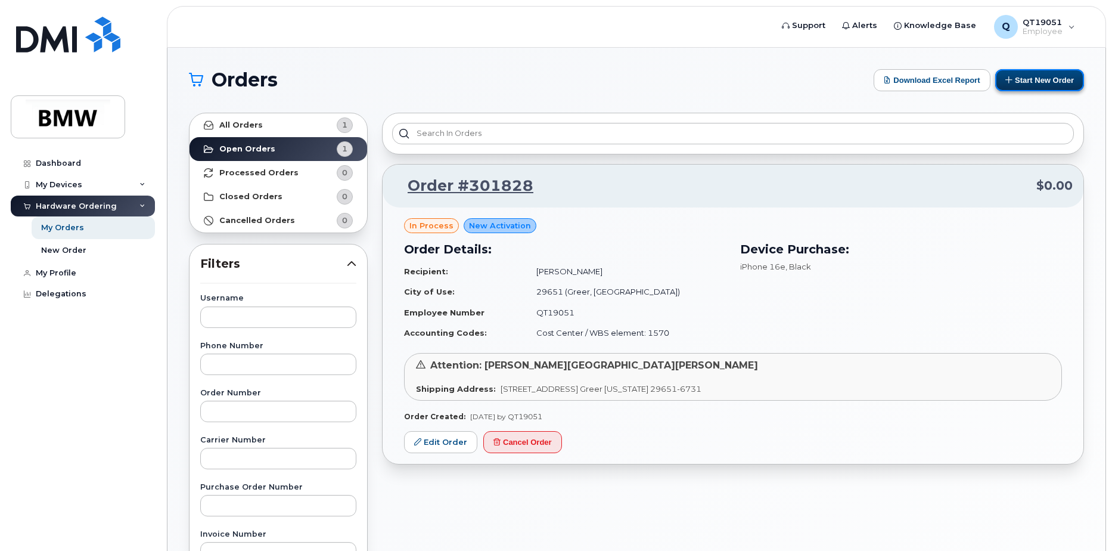
click at [1025, 81] on button "Start New Order" at bounding box center [1040, 80] width 89 height 22
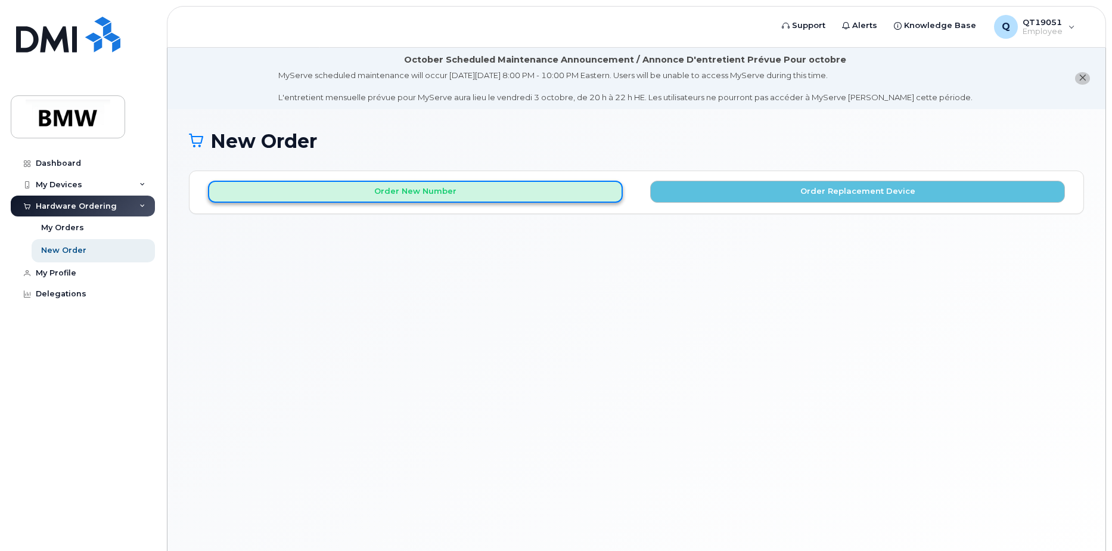
click at [417, 195] on button "Order New Number" at bounding box center [415, 192] width 415 height 22
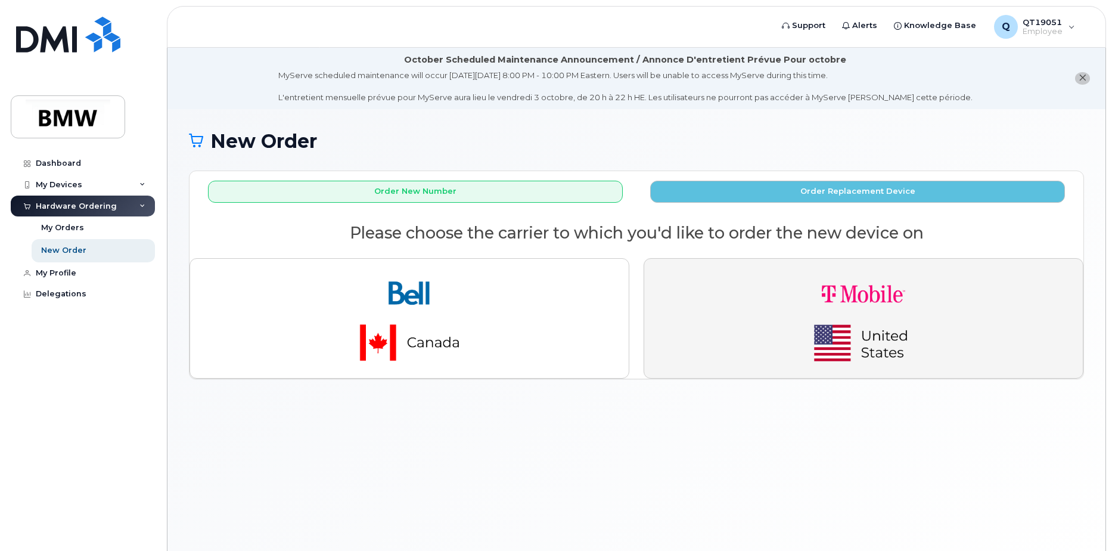
click at [975, 337] on button "button" at bounding box center [864, 318] width 440 height 120
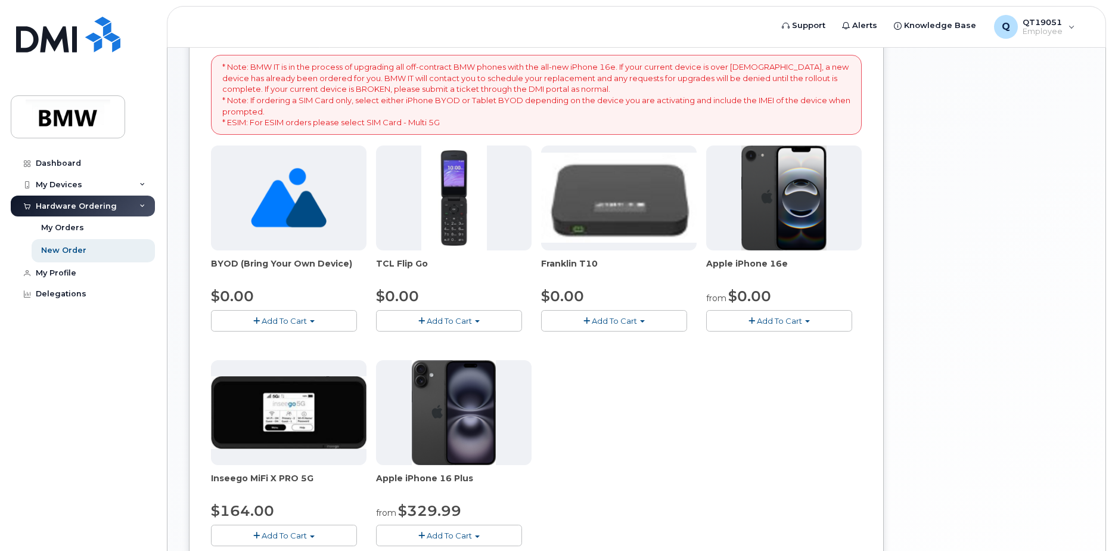
scroll to position [298, 0]
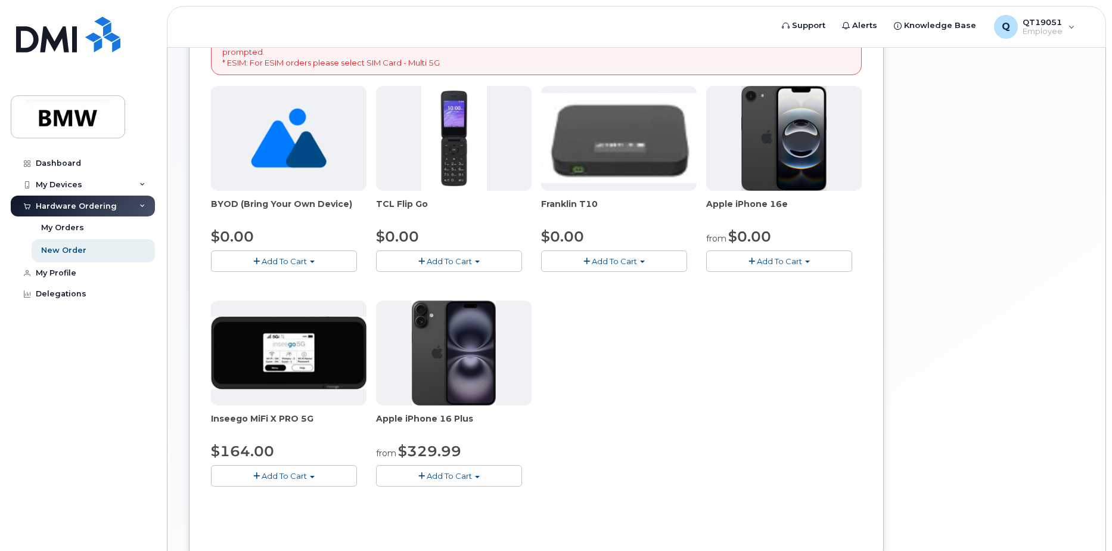
click at [795, 160] on img at bounding box center [785, 138] width 86 height 105
click at [784, 258] on span "Add To Cart" at bounding box center [779, 261] width 45 height 10
click at [784, 281] on link "$0.00 - 30 Month Activation (128GB)" at bounding box center [795, 283] width 172 height 15
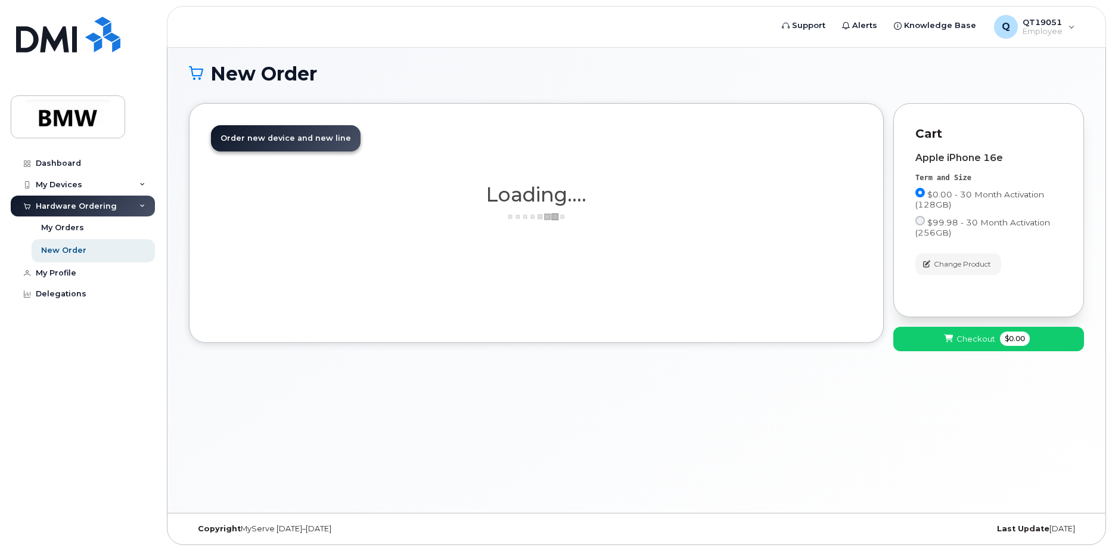
scroll to position [67, 0]
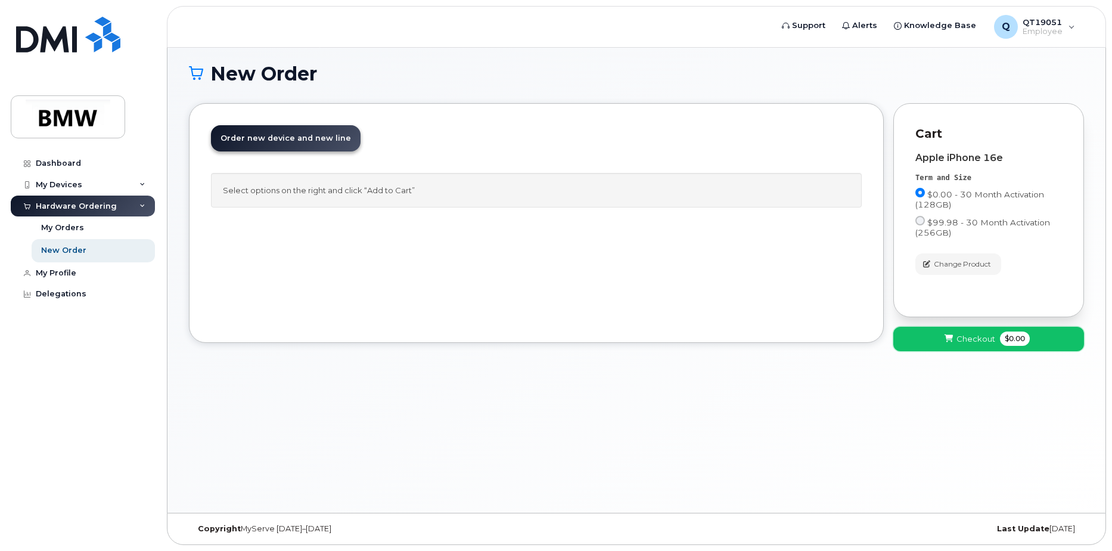
click at [967, 342] on span "Checkout" at bounding box center [976, 338] width 39 height 11
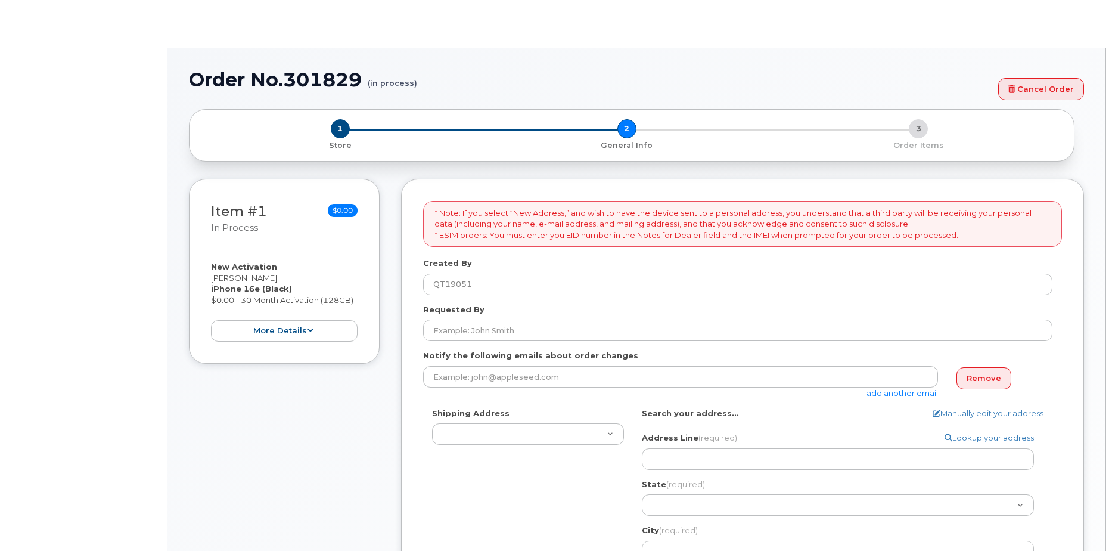
select select
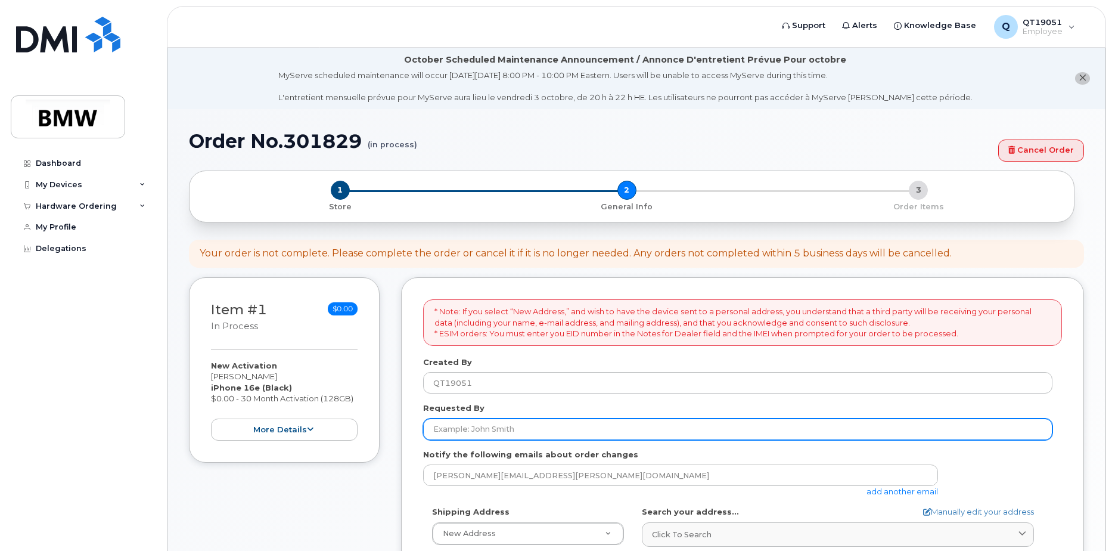
click at [519, 430] on input "Requested By" at bounding box center [737, 428] width 629 height 21
type input "[PERSON_NAME]"
type input "[PERSON_NAME][GEOGRAPHIC_DATA][PERSON_NAME]"
type input "8643571061"
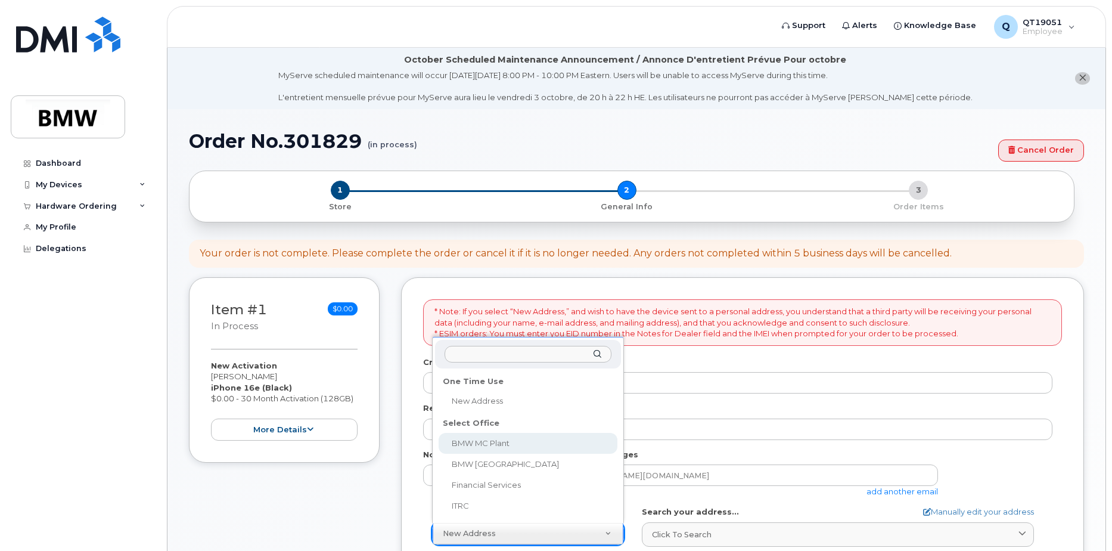
select select
type textarea "[STREET_ADDRESS] Greer [US_STATE] 29651-6731"
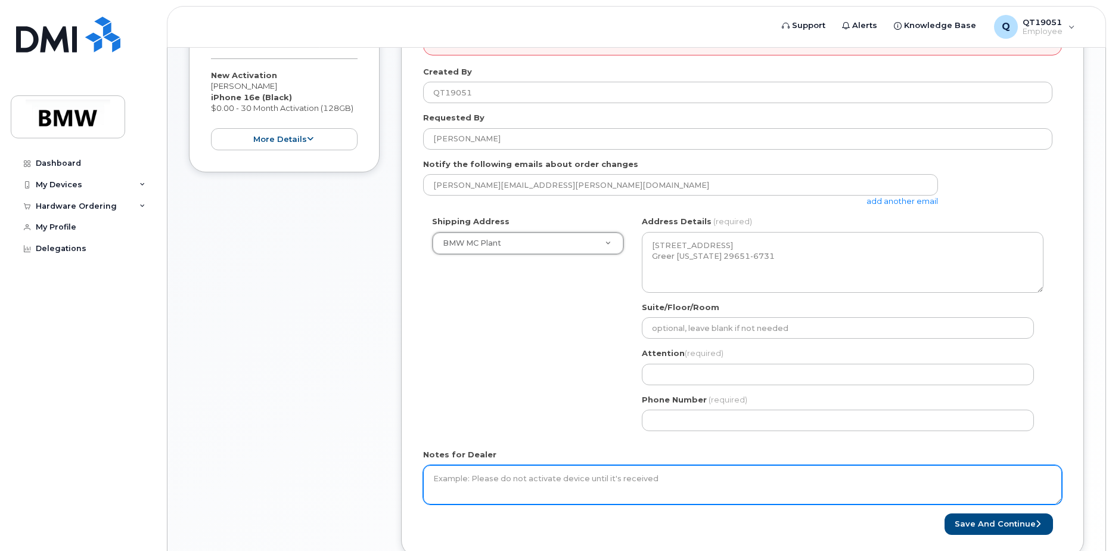
scroll to position [298, 0]
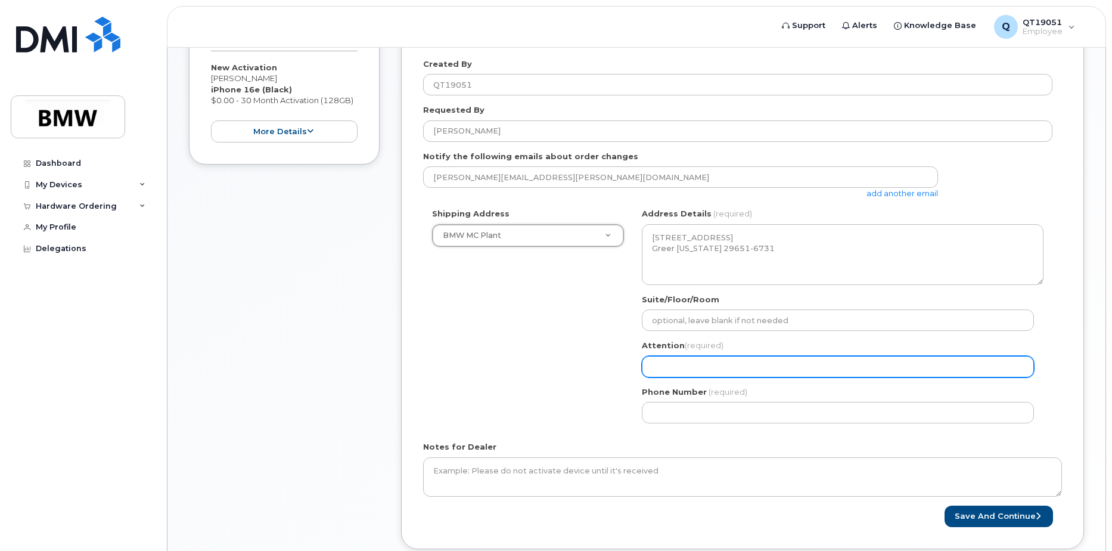
click at [731, 362] on input "Attention (required)" at bounding box center [838, 366] width 392 height 21
type input "[PERSON_NAME][GEOGRAPHIC_DATA][PERSON_NAME]"
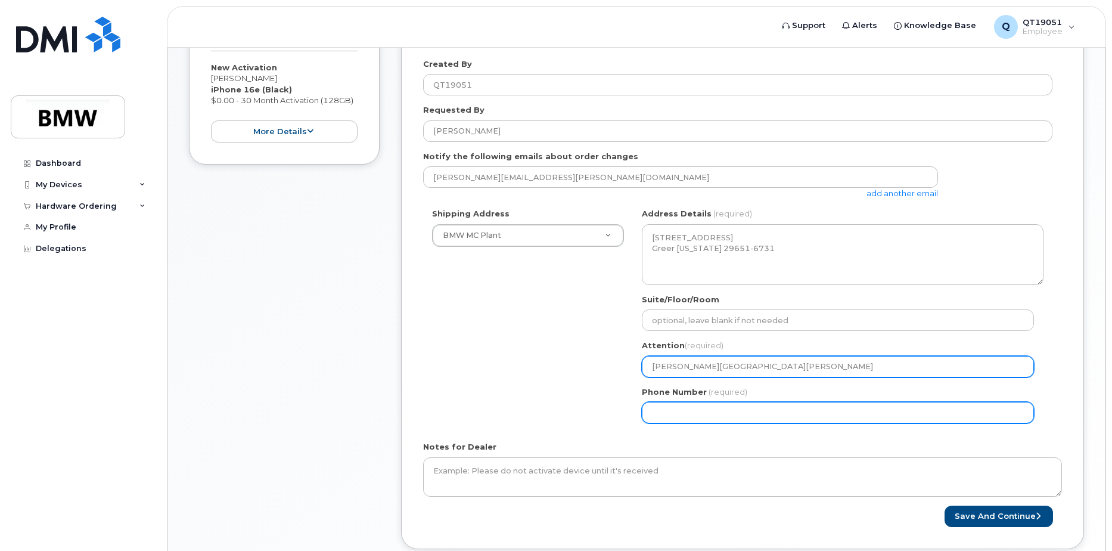
type input "8643571061"
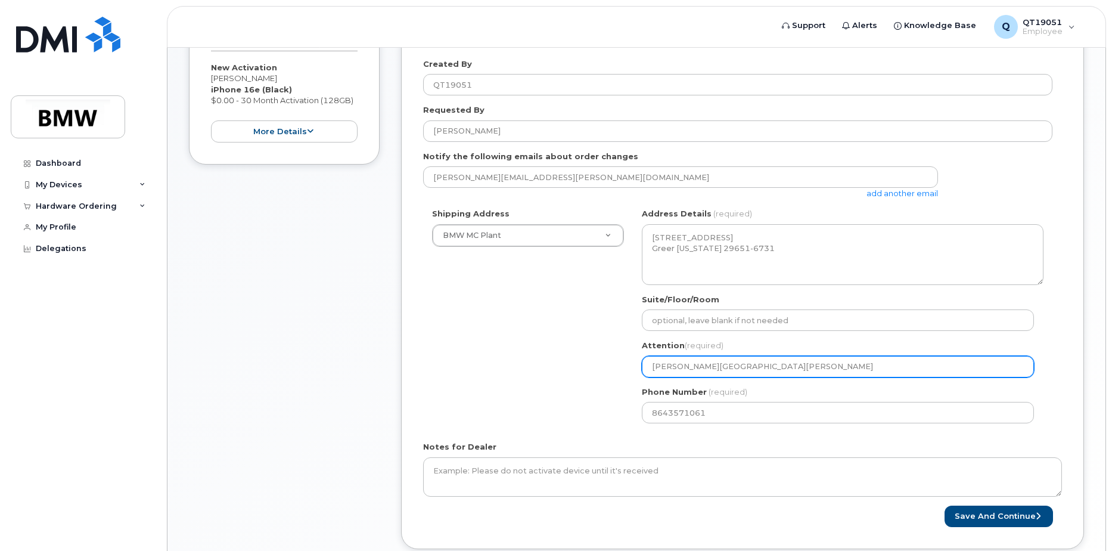
select select
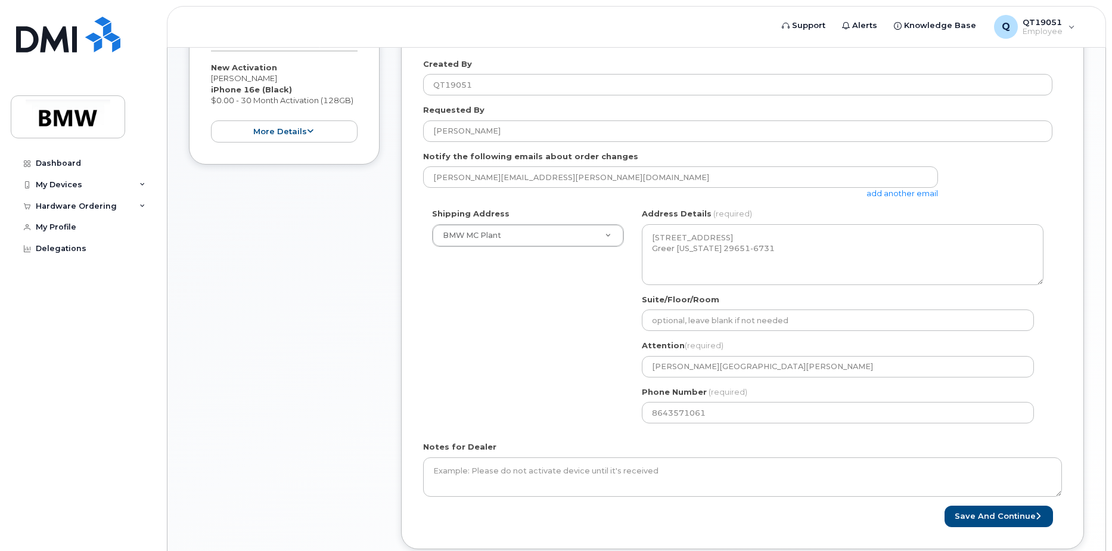
click at [533, 405] on div "Shipping Address BMW MC Plant New Address BMW MC Plant BMW North America Financ…" at bounding box center [737, 320] width 629 height 224
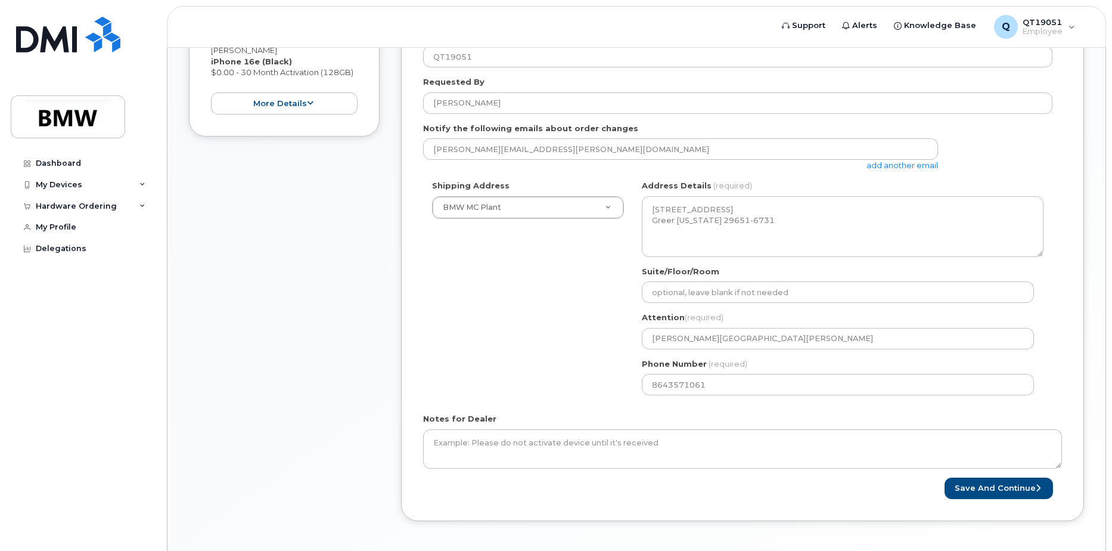
scroll to position [374, 0]
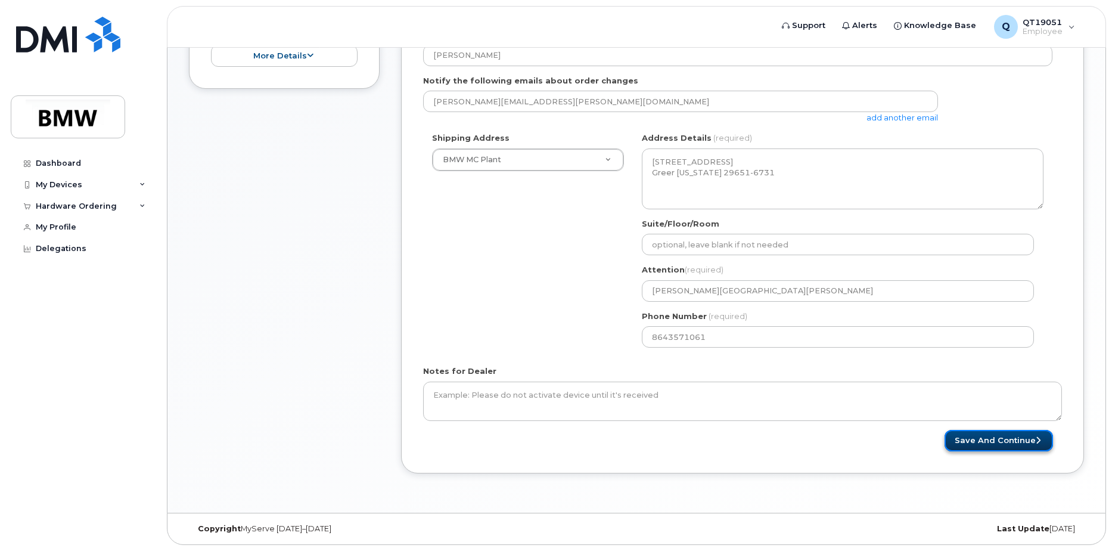
click at [1001, 444] on button "Save and Continue" at bounding box center [999, 441] width 108 height 22
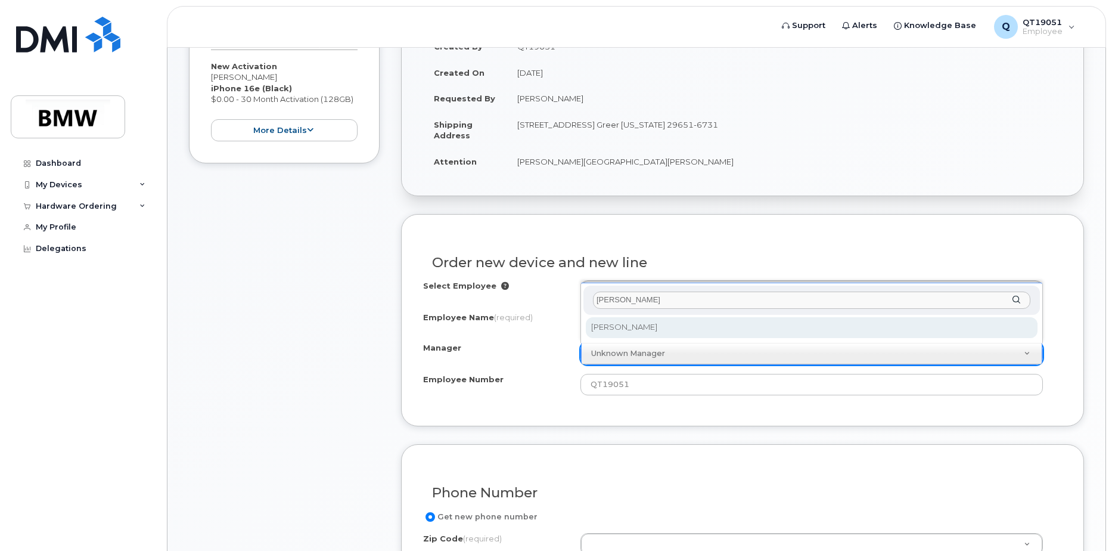
type input "staiger"
select select "1895351"
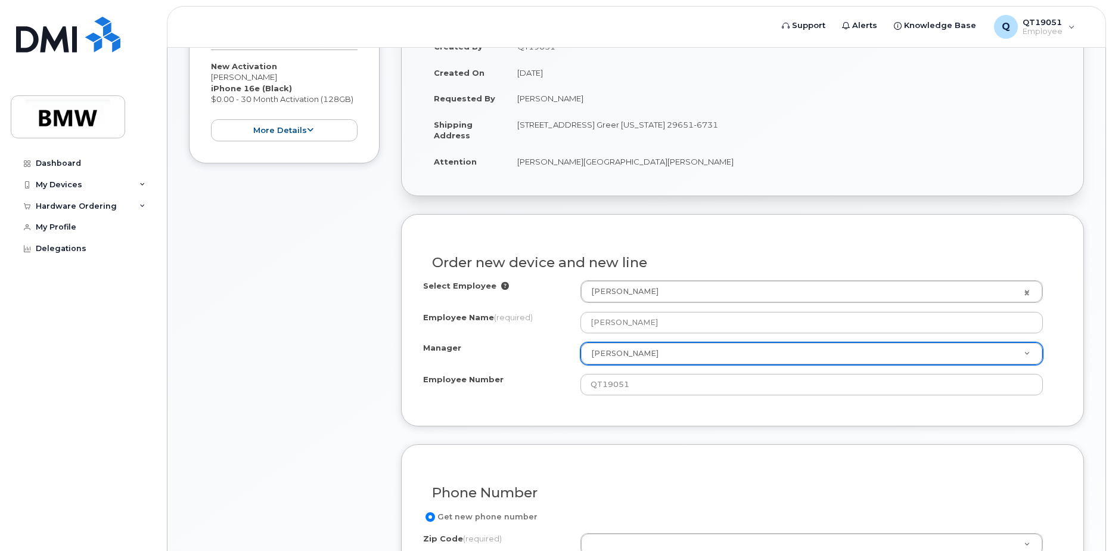
click at [508, 340] on div "Select Employee Jeff Bishop 1899472 Employee Name (required) Jeff Bishop Manage…" at bounding box center [742, 337] width 639 height 115
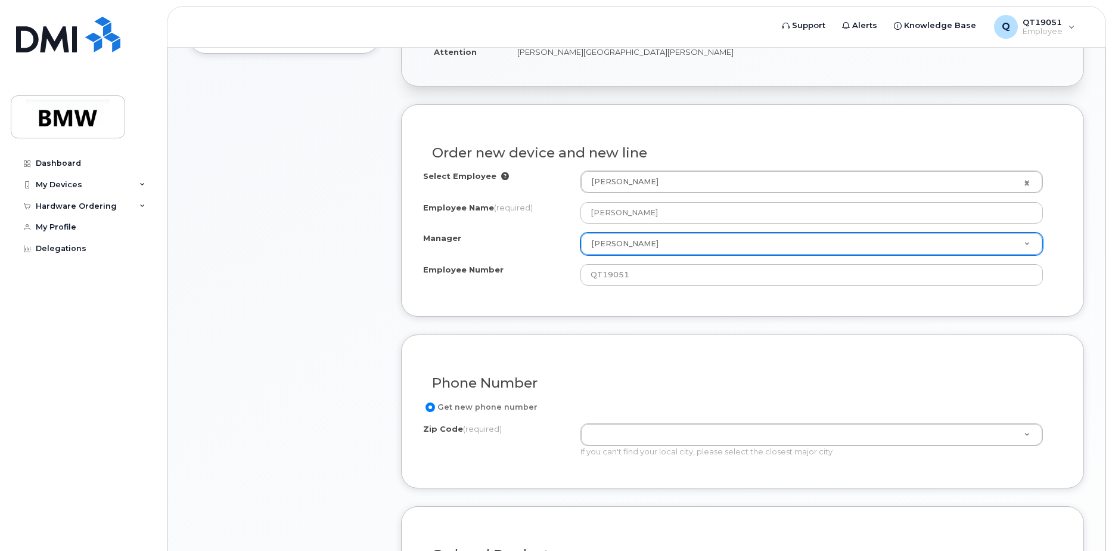
scroll to position [597, 0]
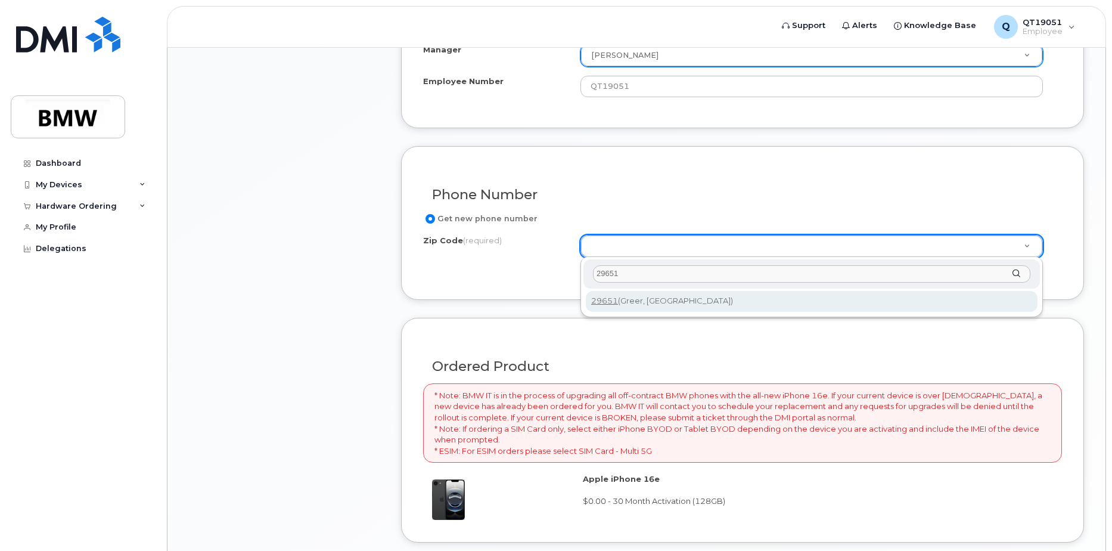
type input "29651"
type input "29651 (Greer, [GEOGRAPHIC_DATA])"
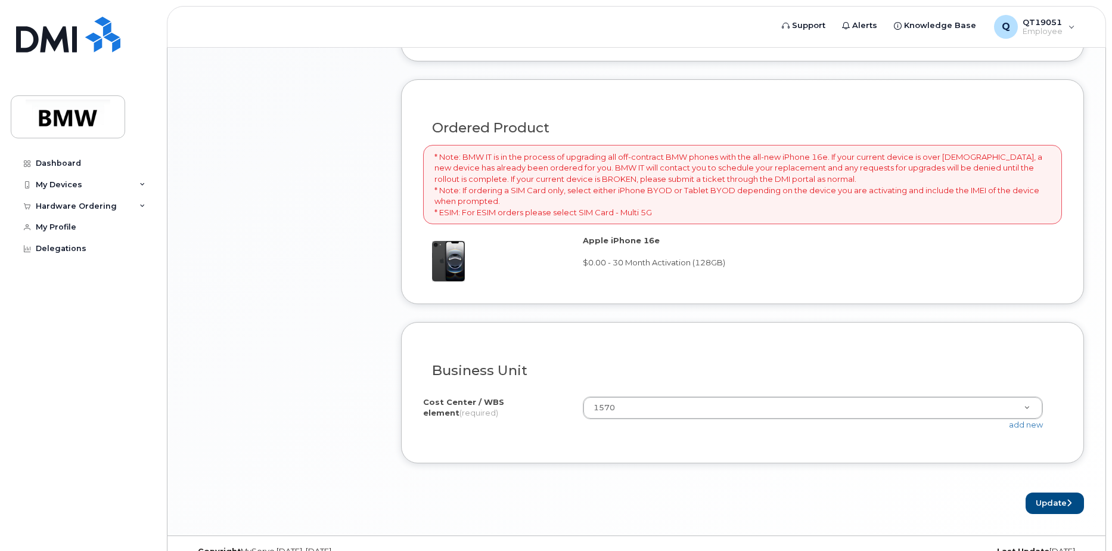
scroll to position [858, 0]
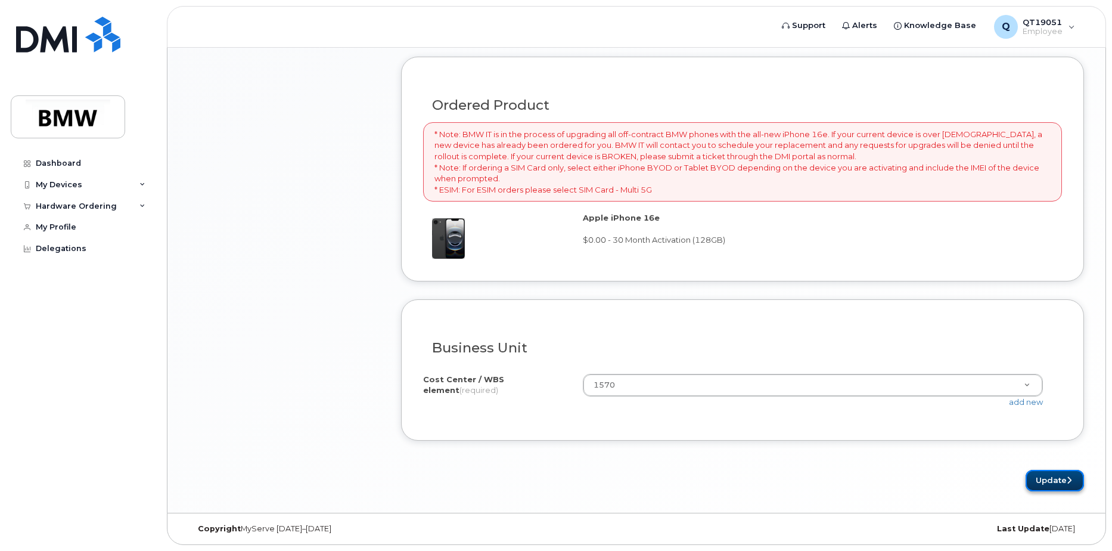
click at [1054, 486] on button "Update" at bounding box center [1055, 481] width 58 height 22
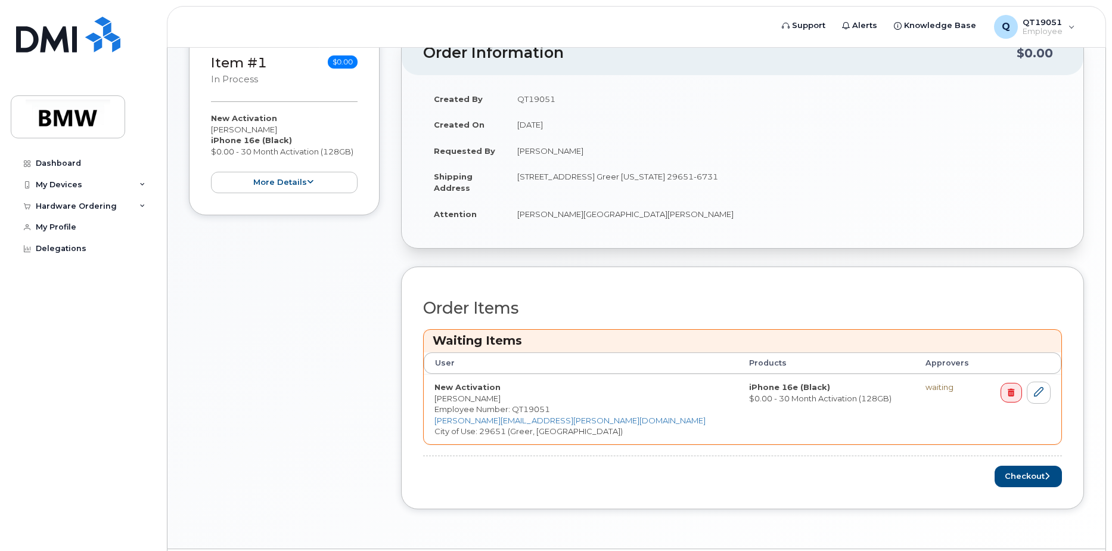
scroll to position [334, 0]
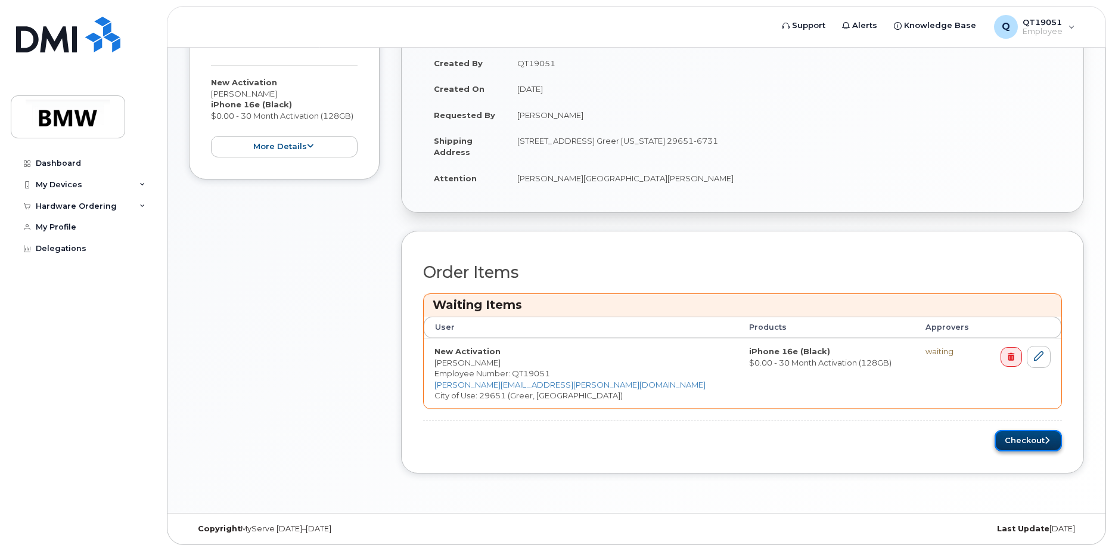
click at [1034, 440] on button "Checkout" at bounding box center [1028, 441] width 67 height 22
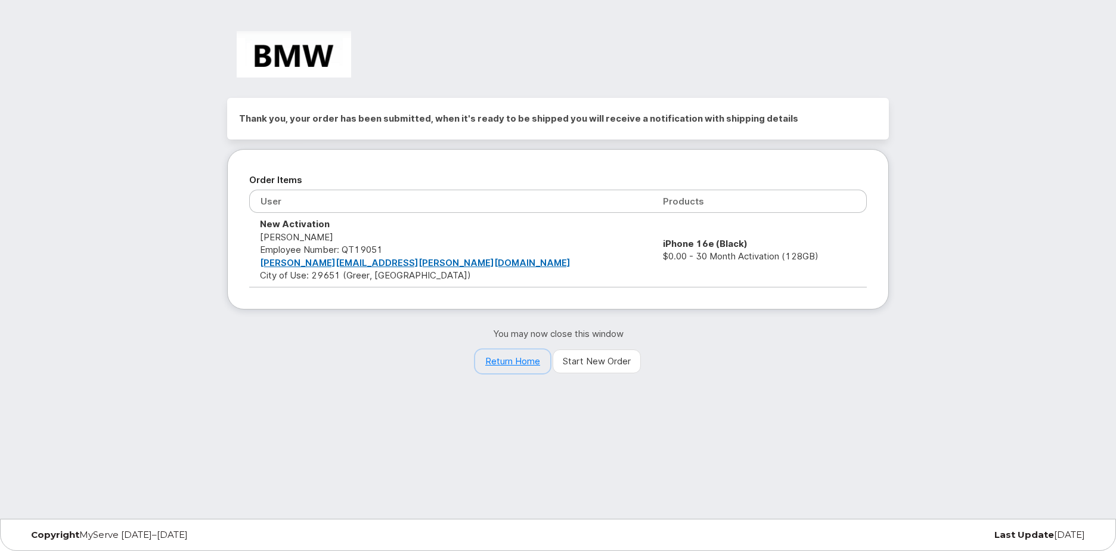
click at [514, 362] on link "Return Home" at bounding box center [512, 361] width 75 height 24
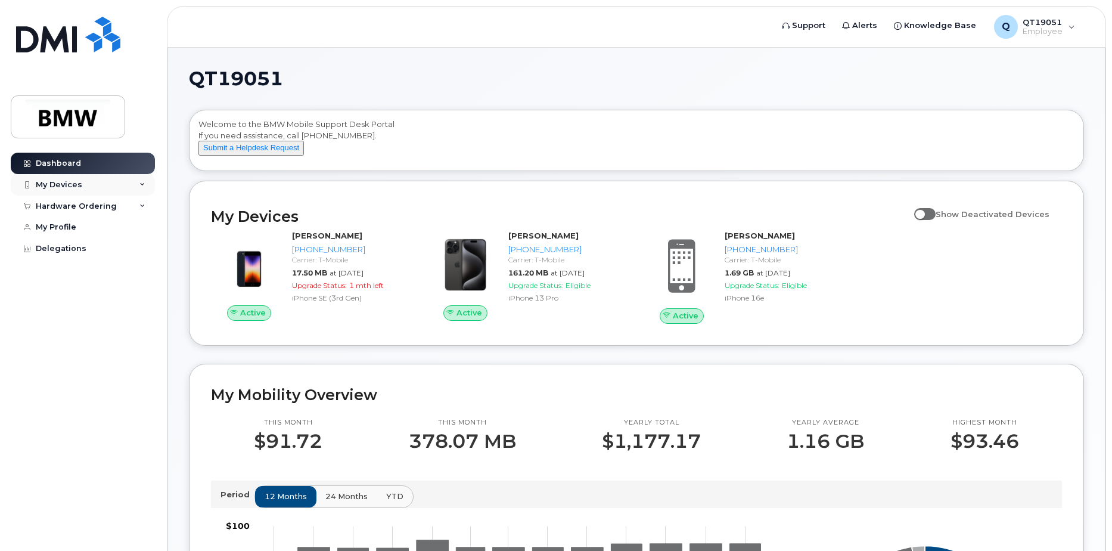
click at [132, 185] on div "My Devices" at bounding box center [83, 184] width 144 height 21
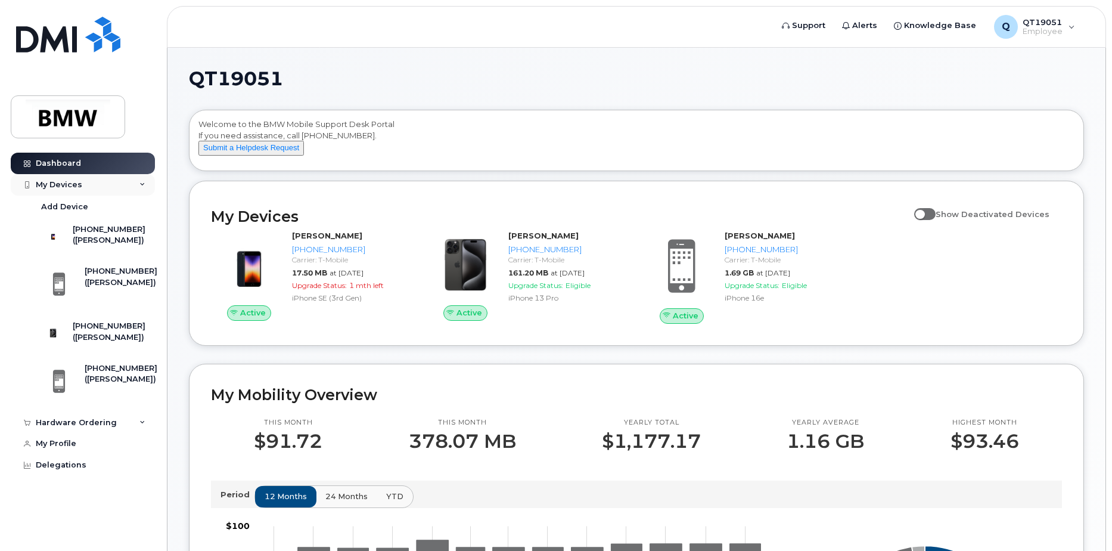
click at [132, 185] on div "My Devices" at bounding box center [83, 184] width 144 height 21
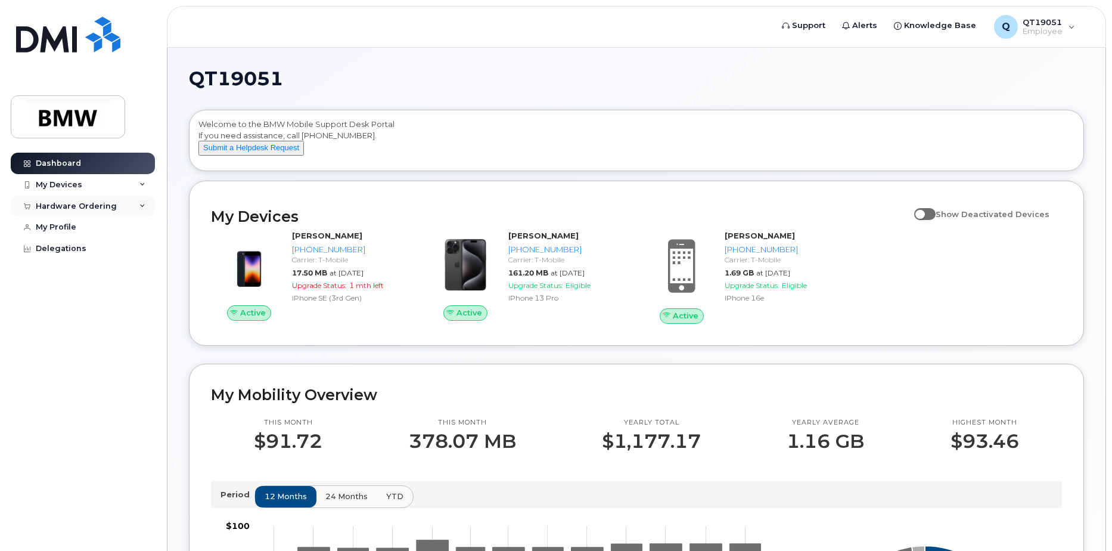
click at [126, 209] on div "Hardware Ordering" at bounding box center [83, 206] width 144 height 21
click at [76, 224] on div "My Orders" at bounding box center [62, 227] width 43 height 11
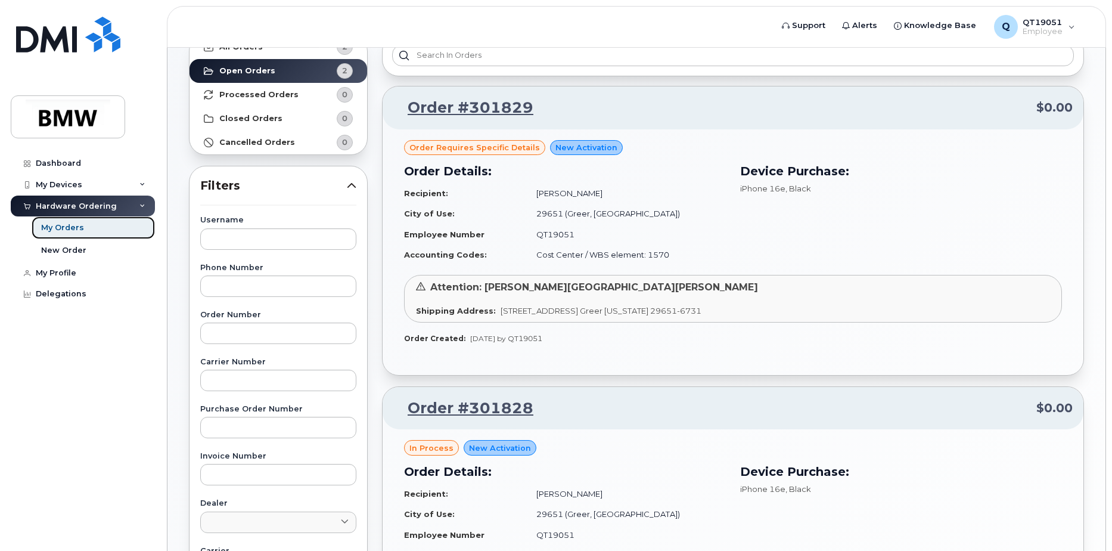
scroll to position [60, 0]
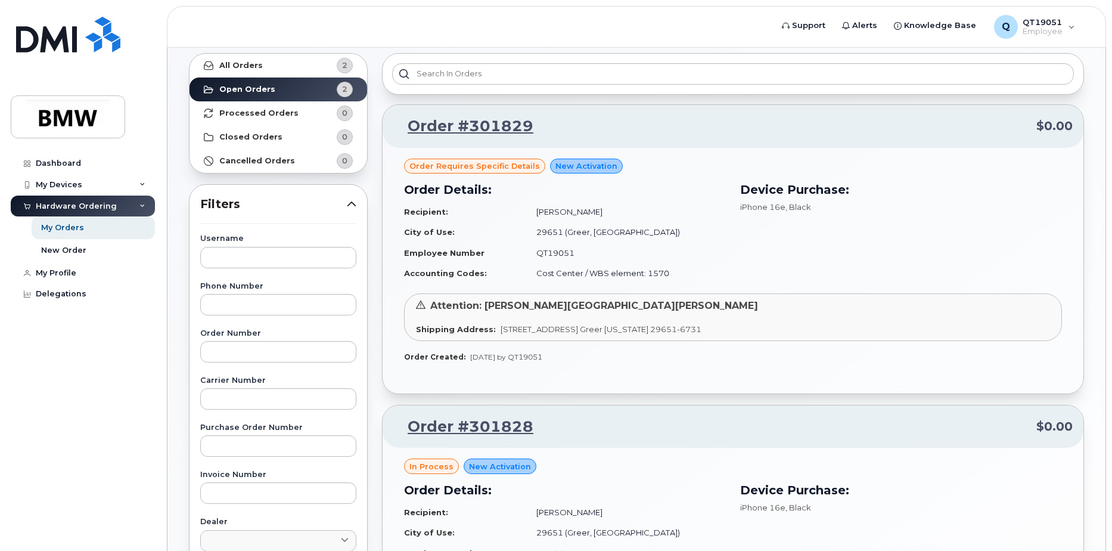
click at [615, 262] on td "QT19051" at bounding box center [626, 253] width 200 height 21
click at [506, 129] on link "Order #301829" at bounding box center [463, 126] width 140 height 21
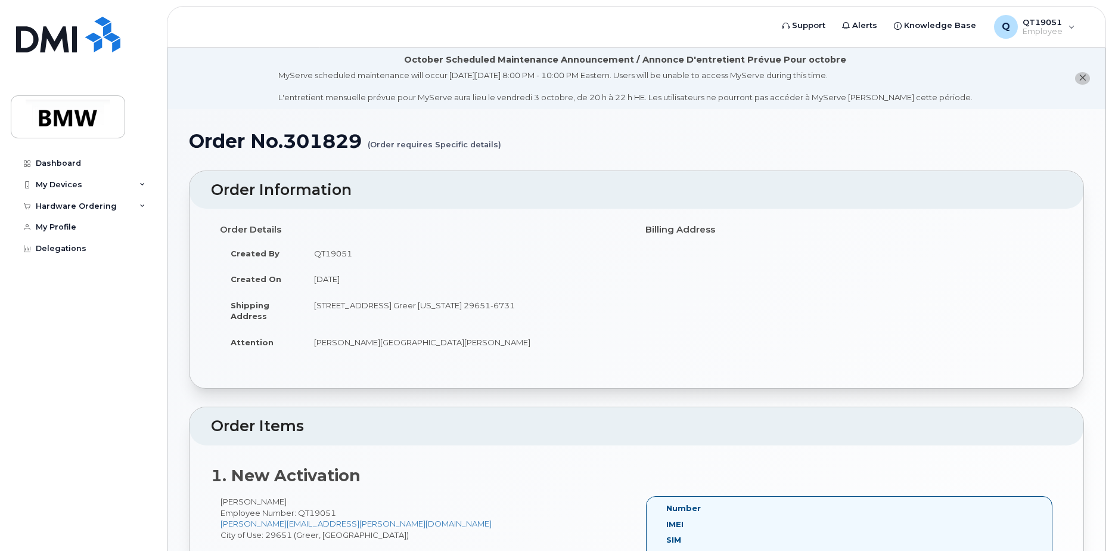
click at [1086, 76] on icon "close notification" at bounding box center [1083, 78] width 8 height 8
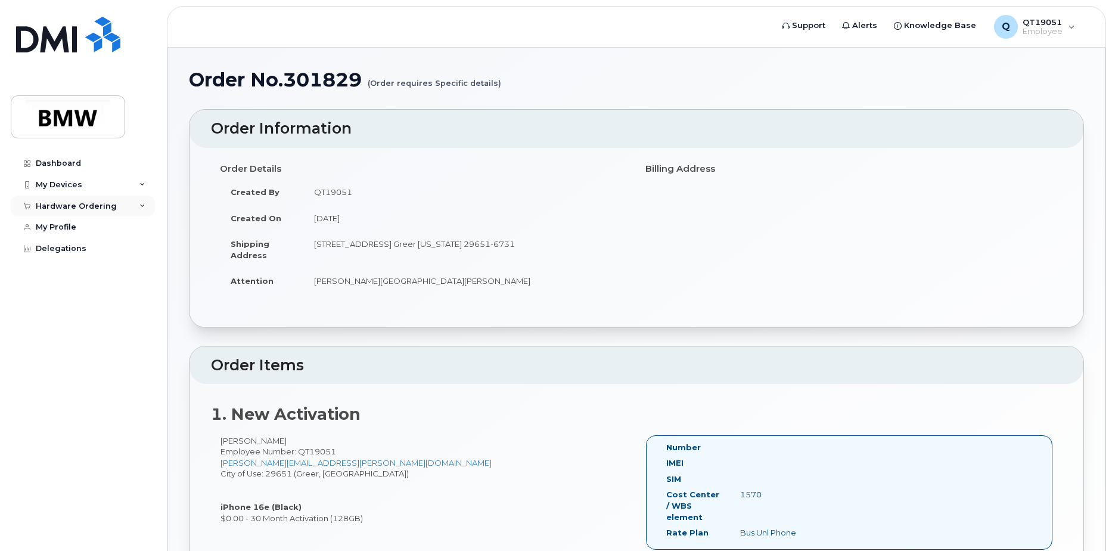
click at [125, 209] on div "Hardware Ordering" at bounding box center [83, 206] width 144 height 21
click at [73, 232] on div "My Orders" at bounding box center [62, 227] width 43 height 11
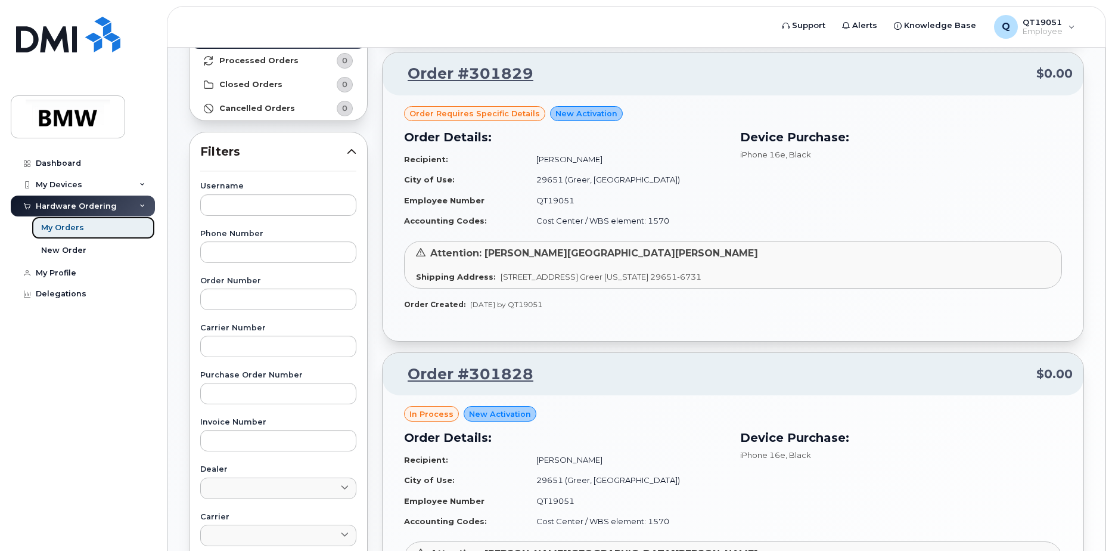
scroll to position [298, 0]
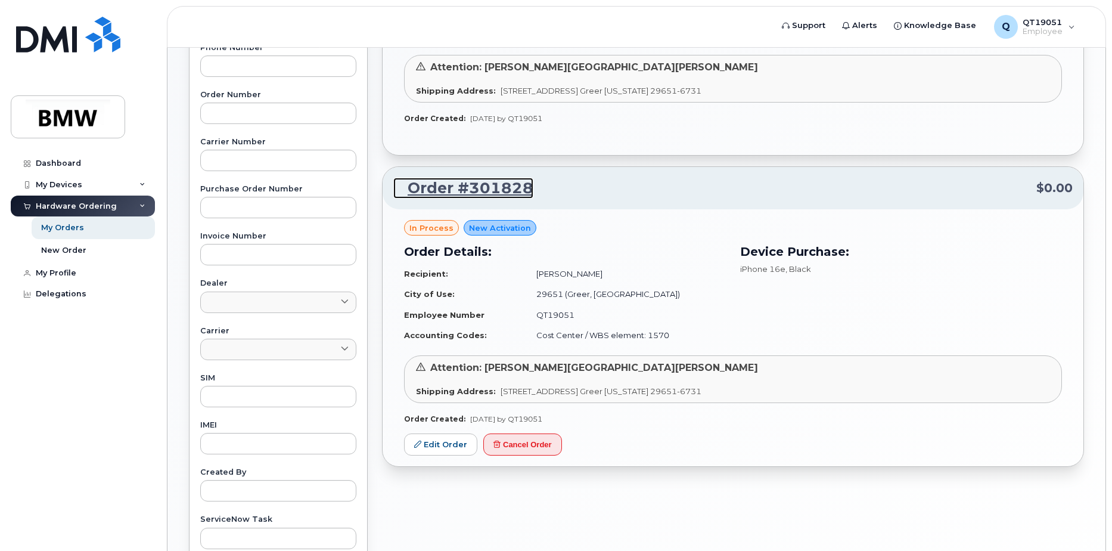
click at [491, 186] on link "Order #301828" at bounding box center [463, 188] width 140 height 21
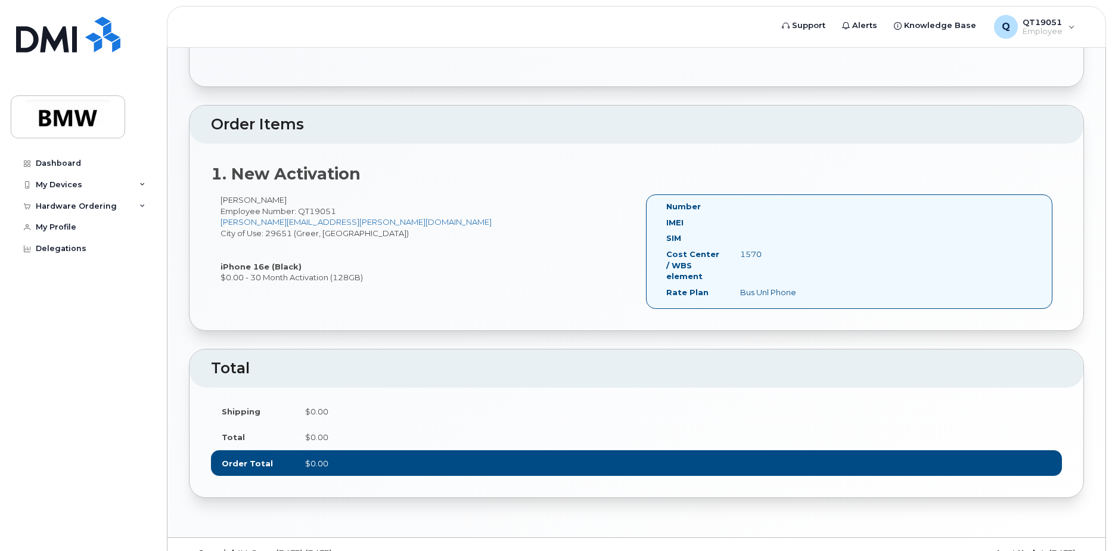
scroll to position [291, 0]
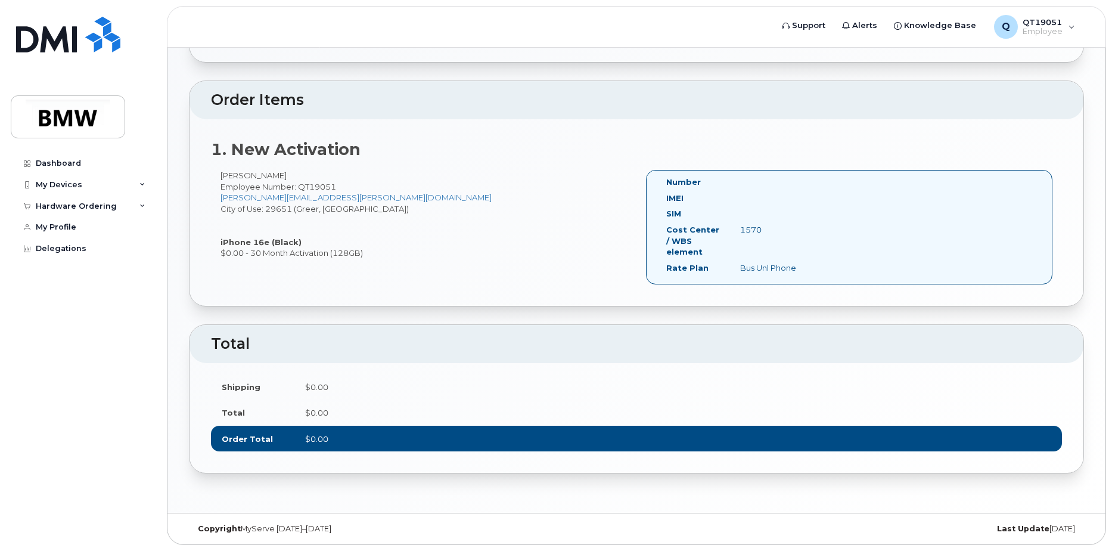
click at [460, 342] on h2 "Total" at bounding box center [636, 344] width 851 height 17
click at [143, 212] on div "Hardware Ordering" at bounding box center [83, 206] width 144 height 21
click at [69, 228] on div "My Orders" at bounding box center [62, 227] width 43 height 11
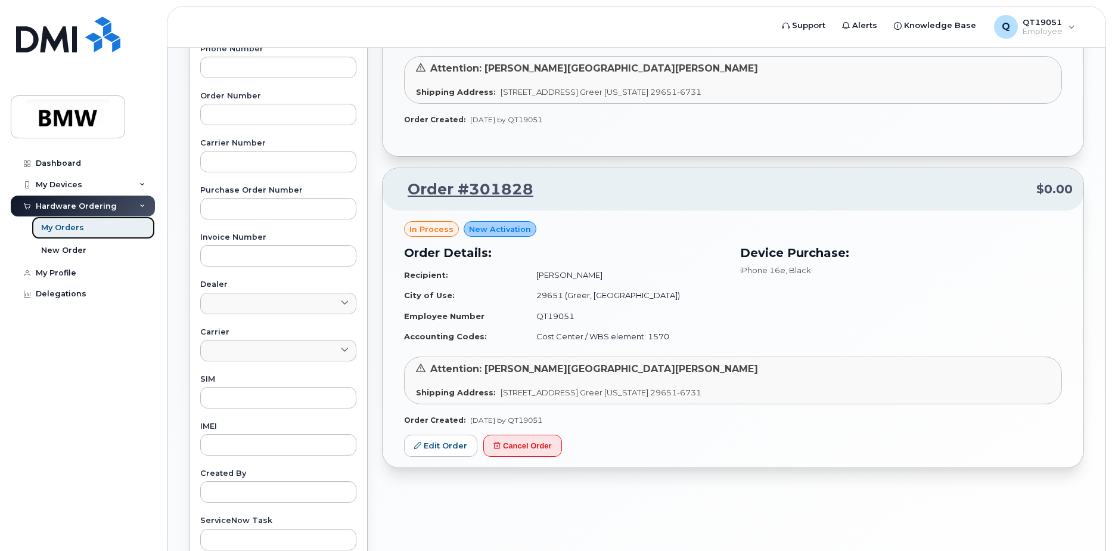
scroll to position [298, 0]
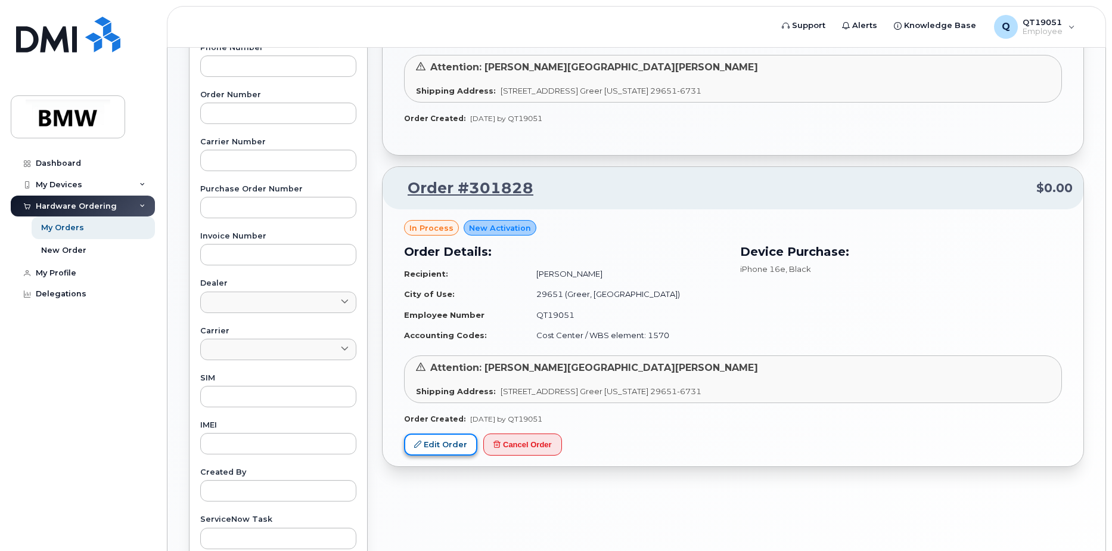
click at [436, 448] on link "Edit Order" at bounding box center [440, 444] width 73 height 22
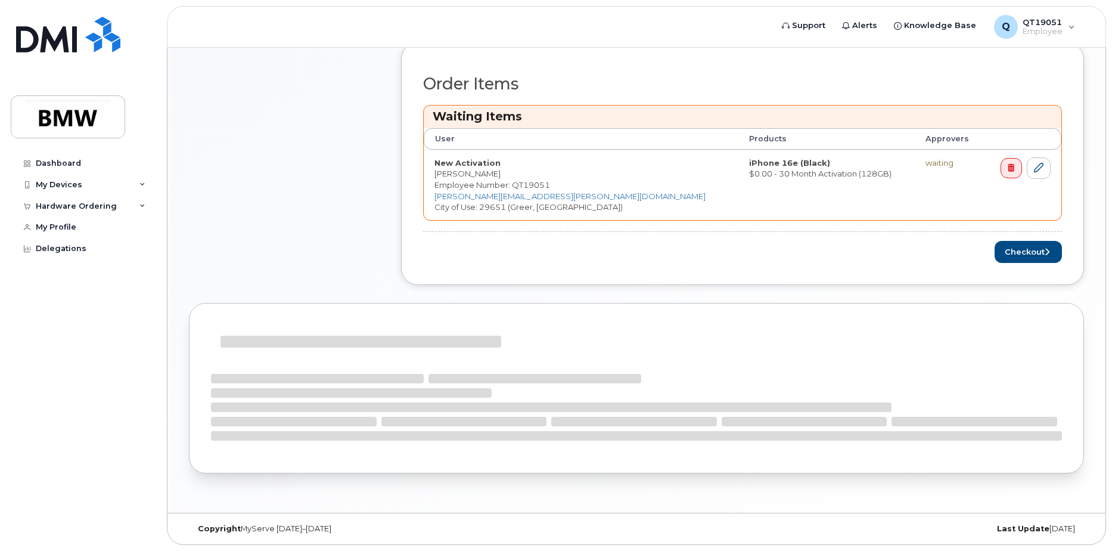
scroll to position [222, 0]
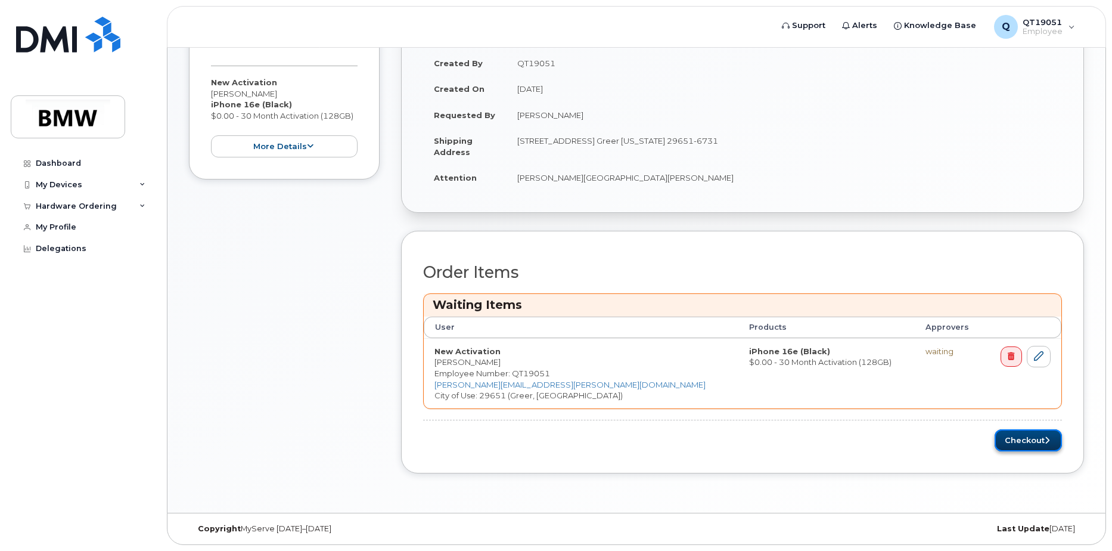
click at [1020, 440] on button "Checkout" at bounding box center [1028, 440] width 67 height 22
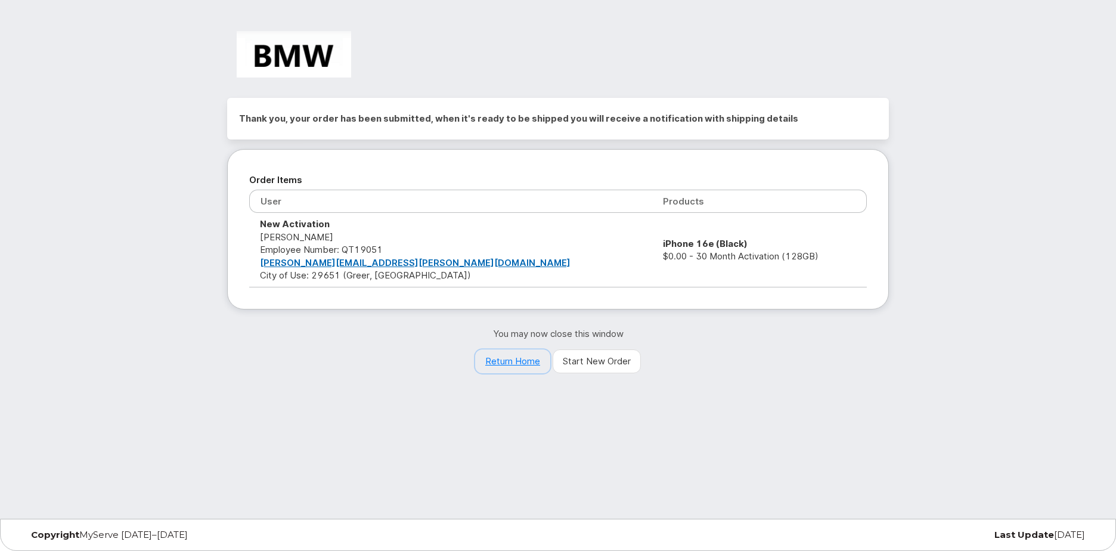
click at [504, 364] on link "Return Home" at bounding box center [512, 361] width 75 height 24
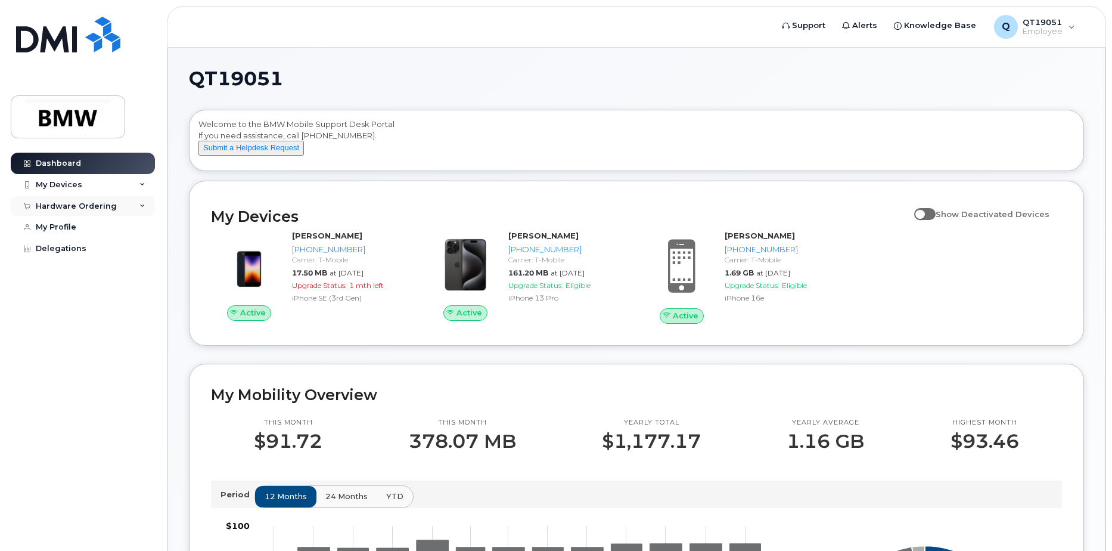
click at [139, 212] on div "Hardware Ordering" at bounding box center [83, 206] width 144 height 21
click at [75, 225] on div "My Orders" at bounding box center [62, 227] width 43 height 11
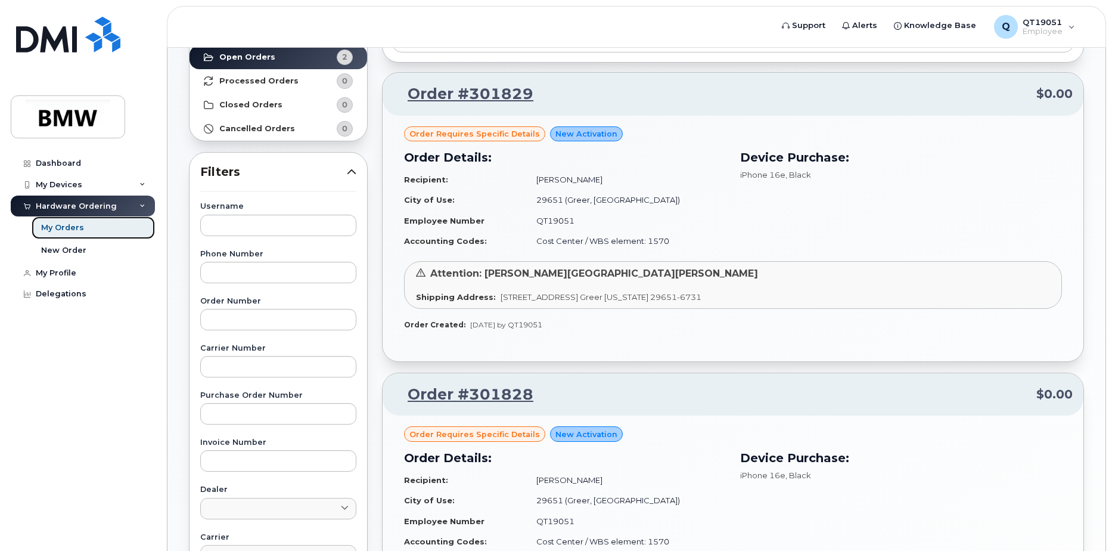
scroll to position [119, 0]
